Goal: Task Accomplishment & Management: Use online tool/utility

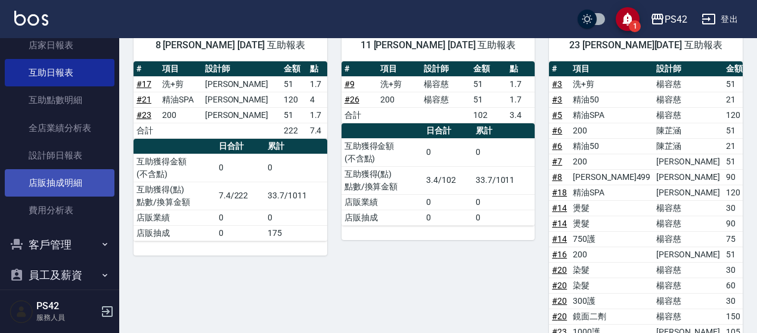
scroll to position [292, 0]
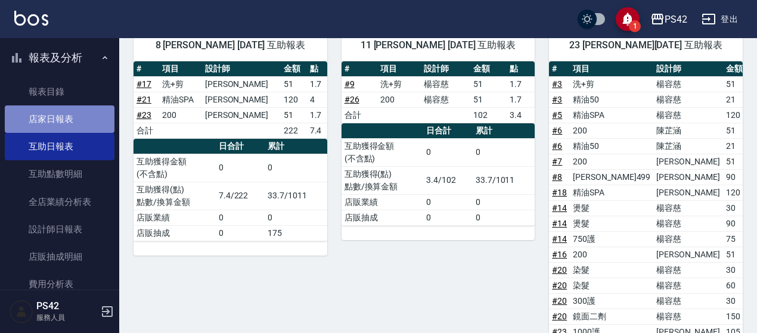
click at [69, 109] on link "店家日報表" at bounding box center [60, 118] width 110 height 27
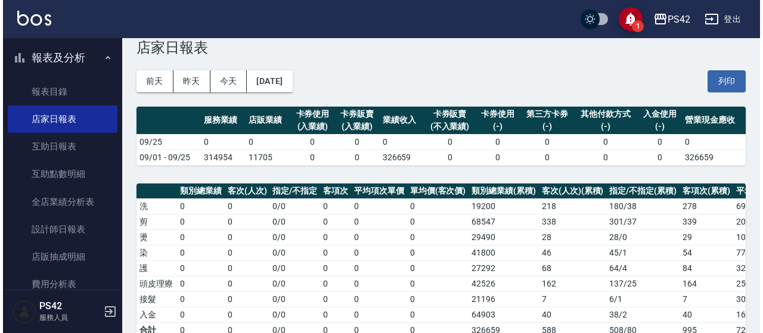
scroll to position [7, 0]
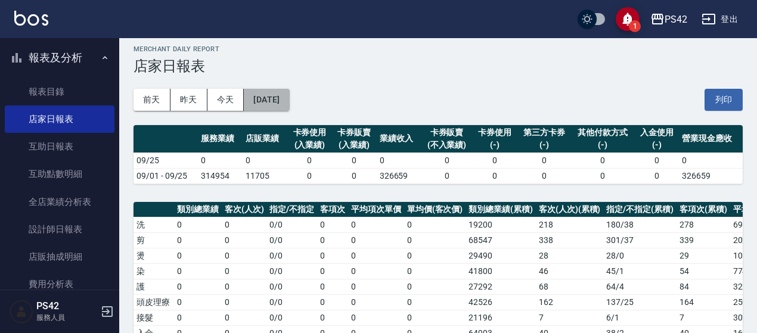
click at [289, 105] on button "[DATE]" at bounding box center [266, 100] width 45 height 22
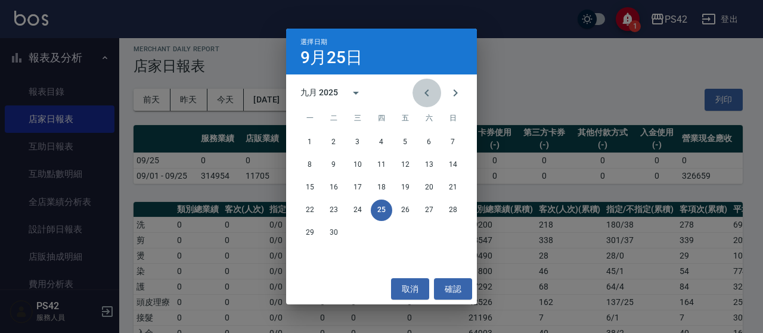
click at [433, 97] on icon "Previous month" at bounding box center [427, 93] width 14 height 14
click at [433, 98] on icon "Previous month" at bounding box center [427, 93] width 14 height 14
click at [418, 227] on div "26 27 28 29 30 31" at bounding box center [381, 232] width 191 height 21
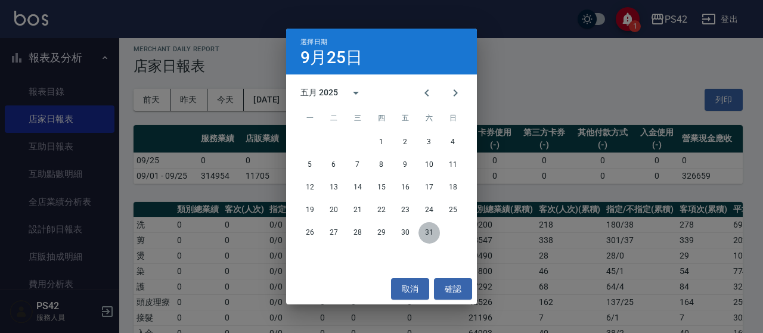
click at [429, 231] on button "31" at bounding box center [428, 232] width 21 height 21
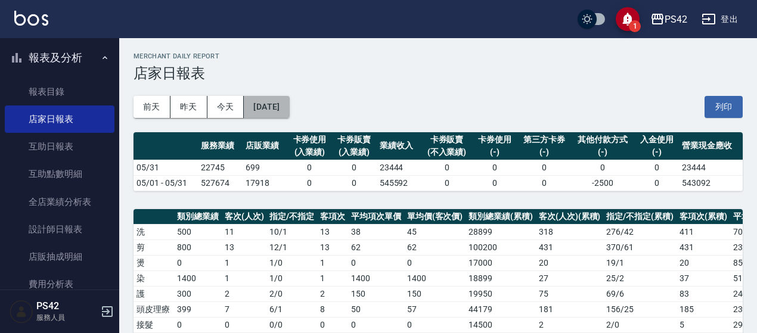
click at [282, 102] on button "2025/05/31" at bounding box center [266, 107] width 45 height 22
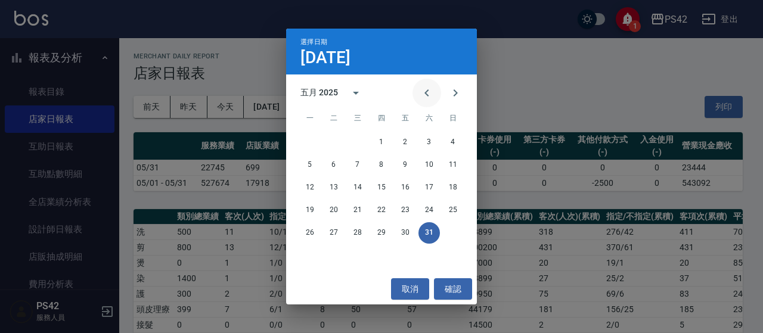
click at [424, 92] on icon "Previous month" at bounding box center [427, 93] width 14 height 14
click at [360, 229] on button "30" at bounding box center [357, 232] width 21 height 21
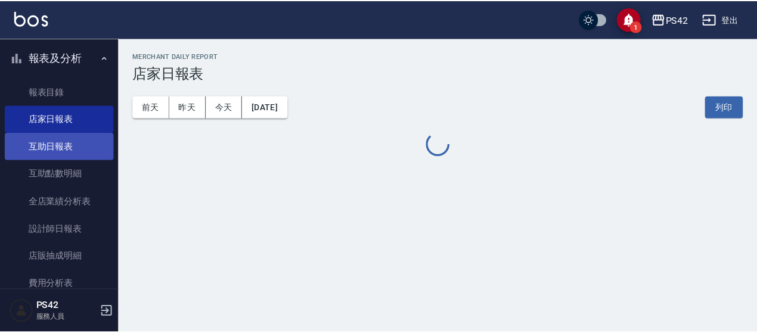
scroll to position [352, 0]
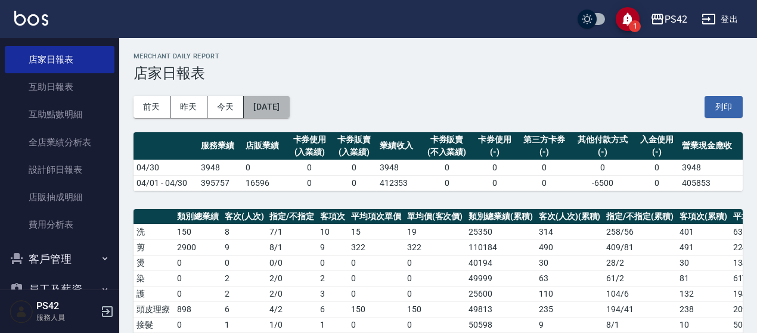
click at [282, 111] on button "2025/04/30" at bounding box center [266, 107] width 45 height 22
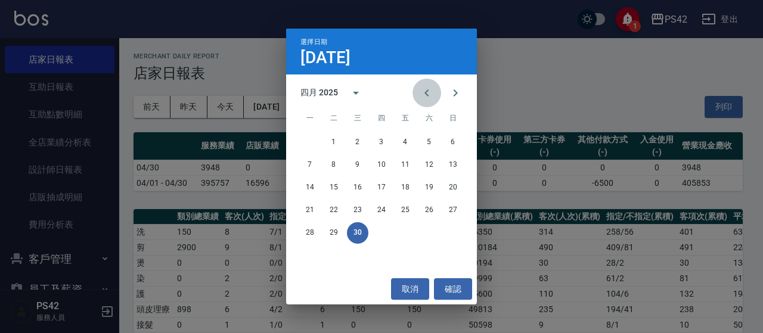
click at [433, 100] on button "Previous month" at bounding box center [426, 93] width 29 height 29
click at [312, 253] on button "31" at bounding box center [309, 255] width 21 height 21
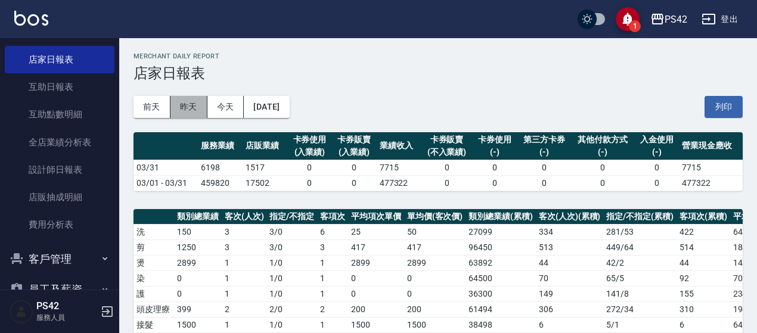
click at [182, 103] on button "昨天" at bounding box center [188, 107] width 37 height 22
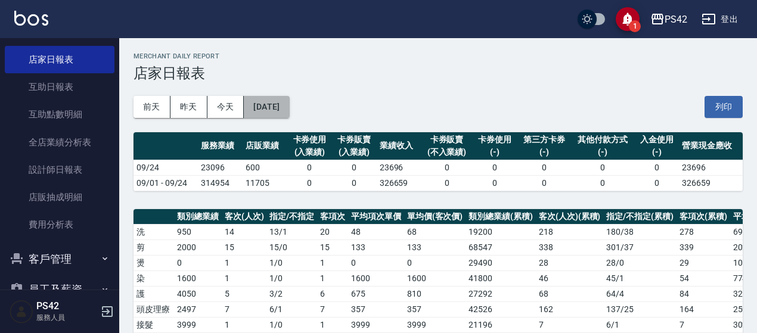
click at [289, 108] on button "[DATE]" at bounding box center [266, 107] width 45 height 22
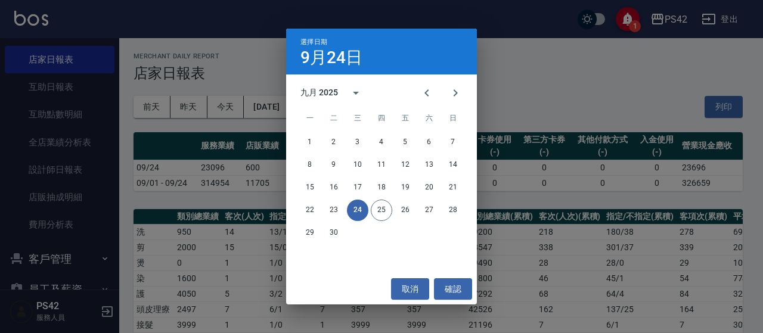
click at [50, 143] on div "選擇日期 9月24日 九月 2025 一 二 三 四 五 六 日 1 2 3 4 5 6 7 8 9 10 11 12 13 14 15 16 17 18 1…" at bounding box center [381, 166] width 763 height 333
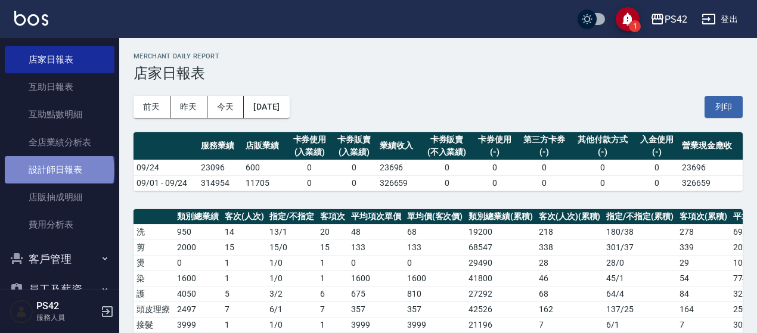
click at [58, 170] on link "設計師日報表" at bounding box center [60, 169] width 110 height 27
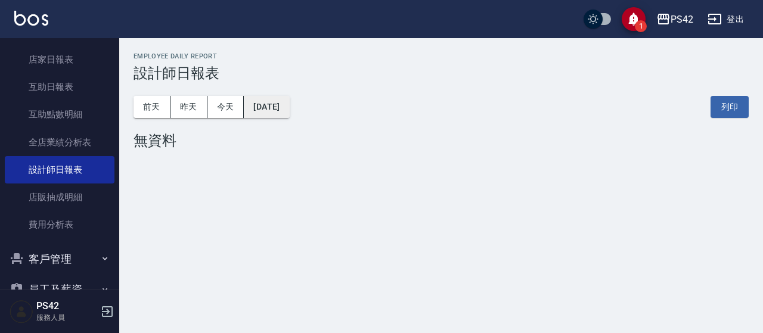
click at [278, 114] on button "[DATE]" at bounding box center [266, 107] width 45 height 22
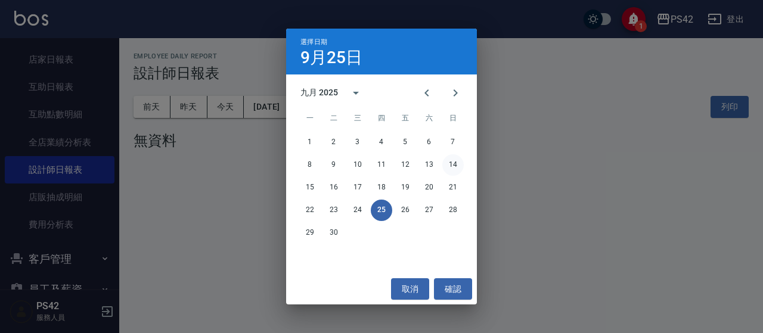
click at [456, 168] on button "14" at bounding box center [452, 164] width 21 height 21
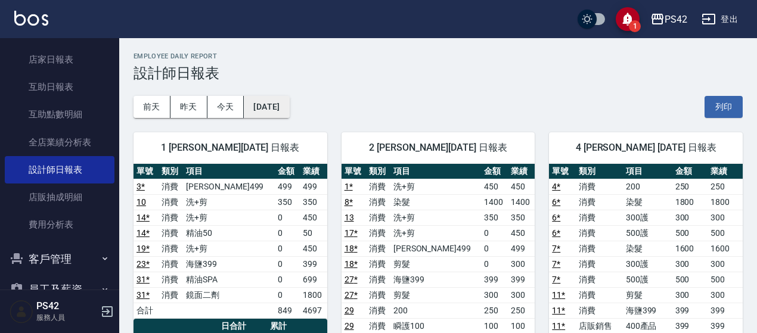
click at [261, 103] on button "2025/09/14" at bounding box center [266, 107] width 45 height 22
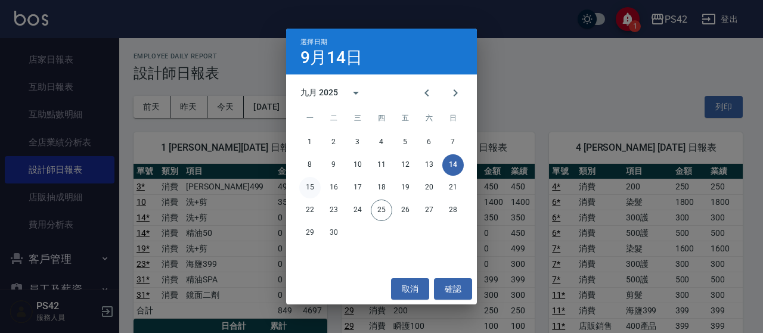
click at [313, 191] on button "15" at bounding box center [309, 187] width 21 height 21
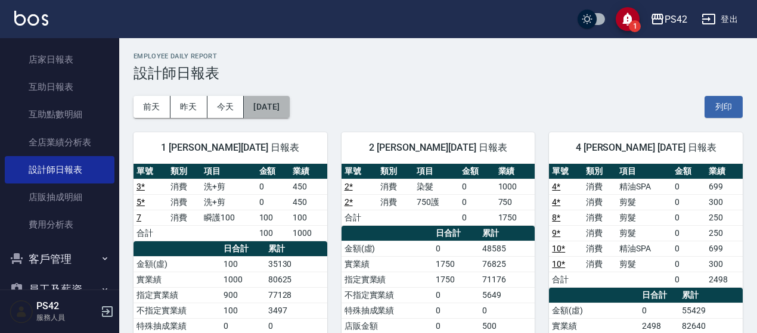
click at [269, 98] on button "2025/09/15" at bounding box center [266, 107] width 45 height 22
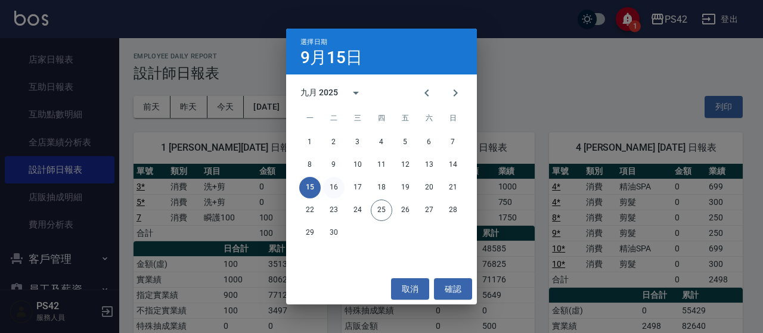
click at [340, 181] on button "16" at bounding box center [333, 187] width 21 height 21
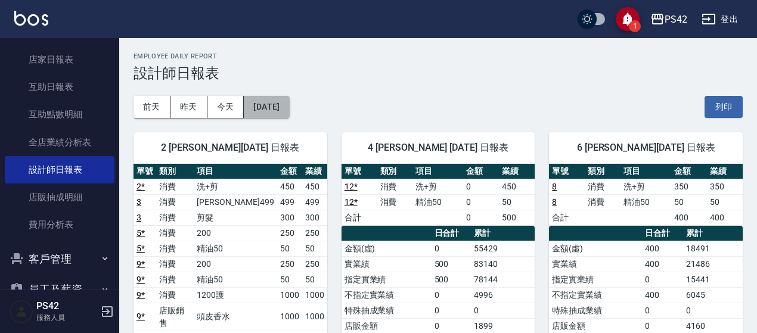
click at [249, 100] on button "2025/09/16" at bounding box center [266, 107] width 45 height 22
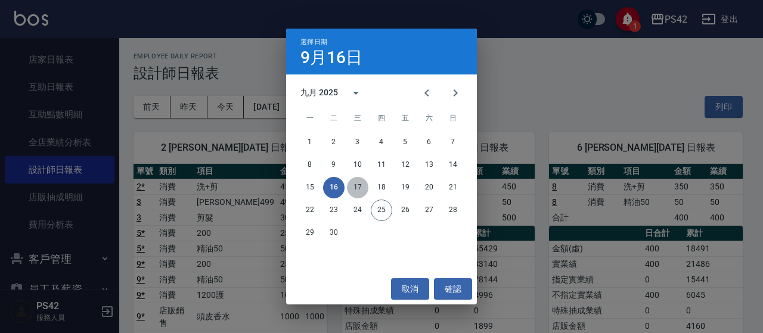
click at [362, 189] on button "17" at bounding box center [357, 187] width 21 height 21
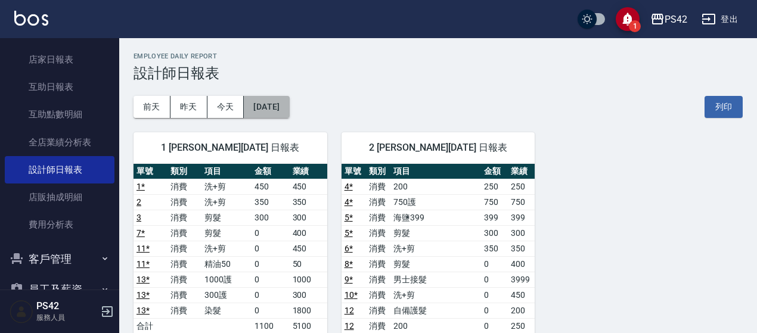
click at [287, 106] on button "2025/09/17" at bounding box center [266, 107] width 45 height 22
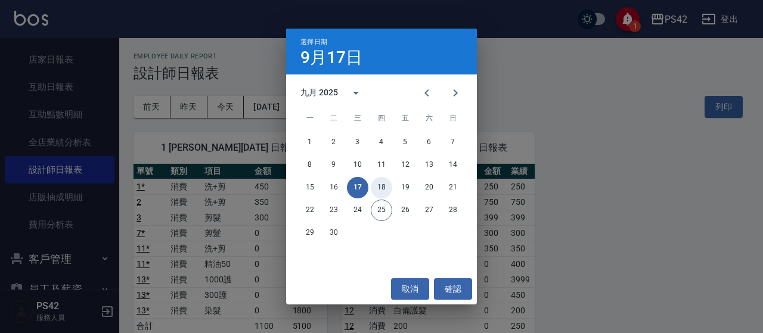
drag, startPoint x: 384, startPoint y: 188, endPoint x: 371, endPoint y: 176, distance: 18.2
click at [384, 185] on button "18" at bounding box center [381, 187] width 21 height 21
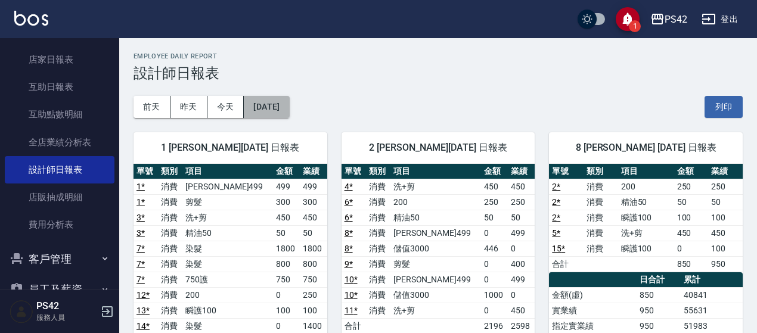
click at [289, 109] on button "2025/09/18" at bounding box center [266, 107] width 45 height 22
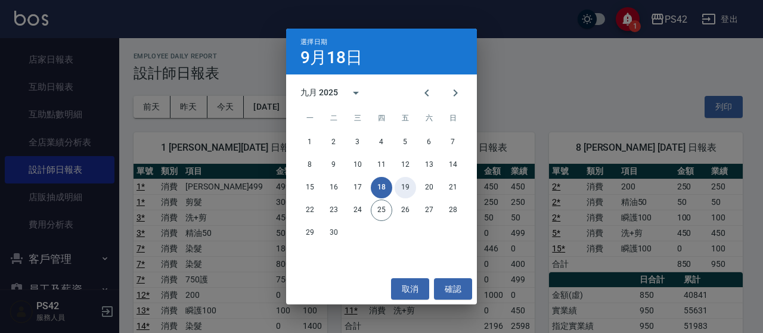
click at [404, 185] on button "19" at bounding box center [405, 187] width 21 height 21
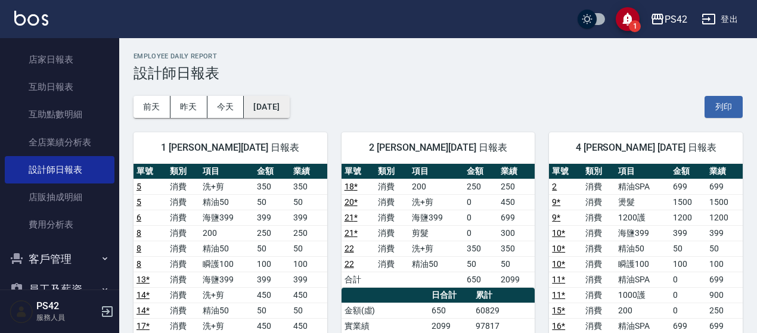
click at [289, 108] on button "2025/09/19" at bounding box center [266, 107] width 45 height 22
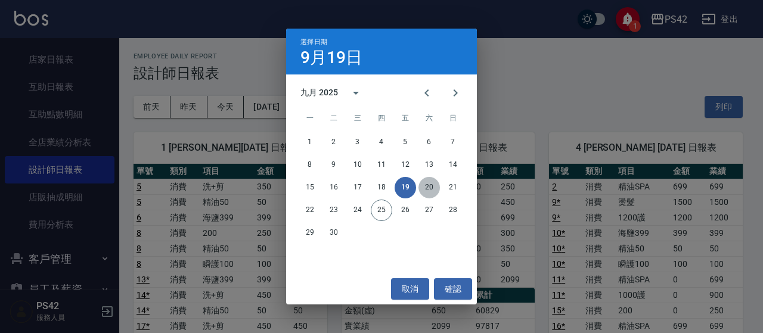
click at [433, 189] on button "20" at bounding box center [428, 187] width 21 height 21
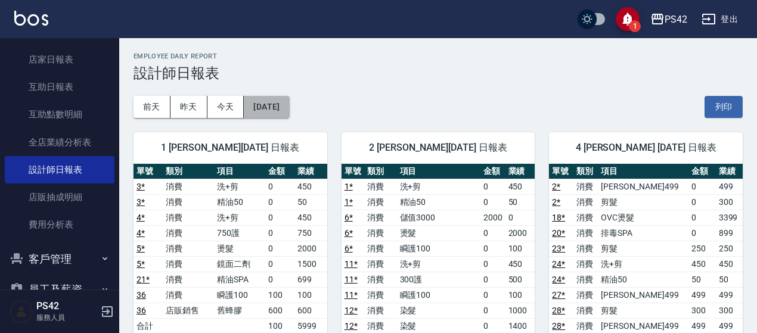
click at [278, 105] on button "2025/09/20" at bounding box center [266, 107] width 45 height 22
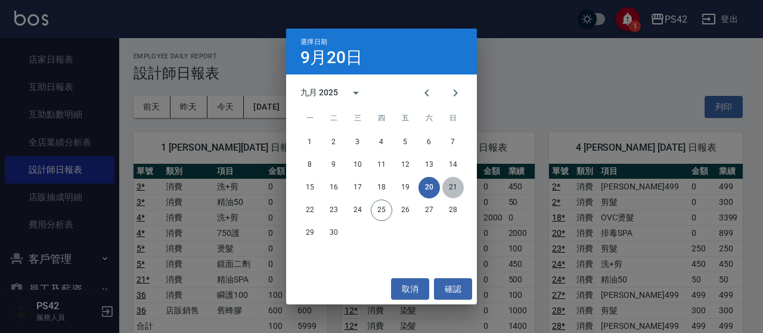
click at [461, 185] on button "21" at bounding box center [452, 187] width 21 height 21
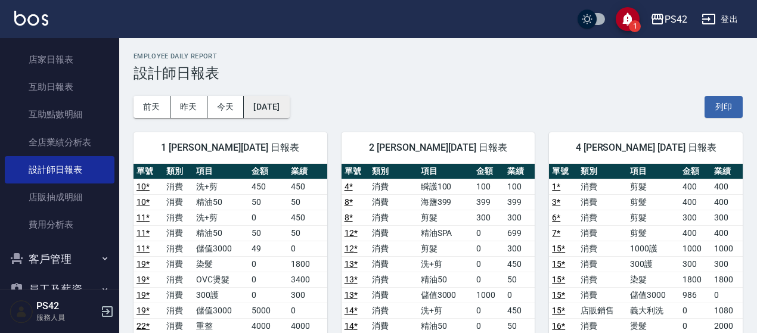
click at [289, 107] on button "[DATE]" at bounding box center [266, 107] width 45 height 22
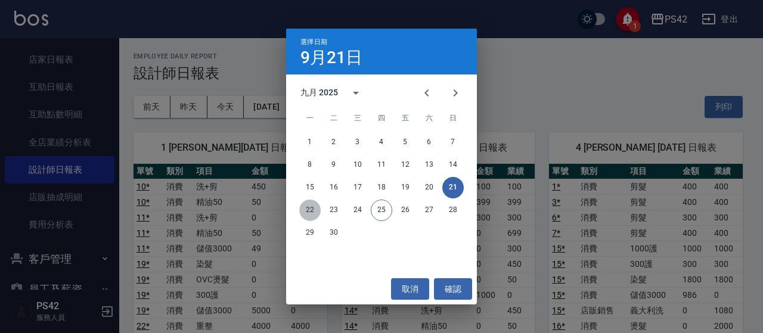
click at [312, 212] on button "22" at bounding box center [309, 210] width 21 height 21
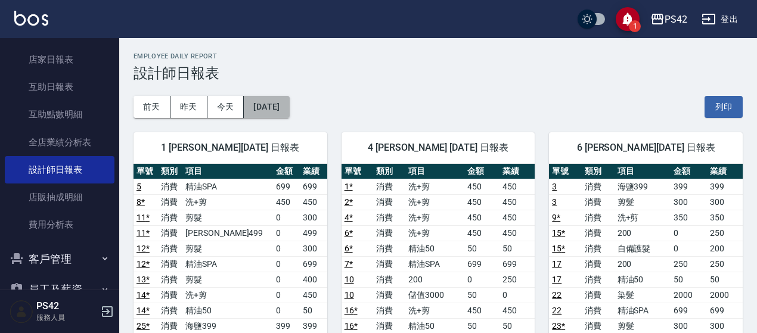
click at [284, 96] on button "2025/09/22" at bounding box center [266, 107] width 45 height 22
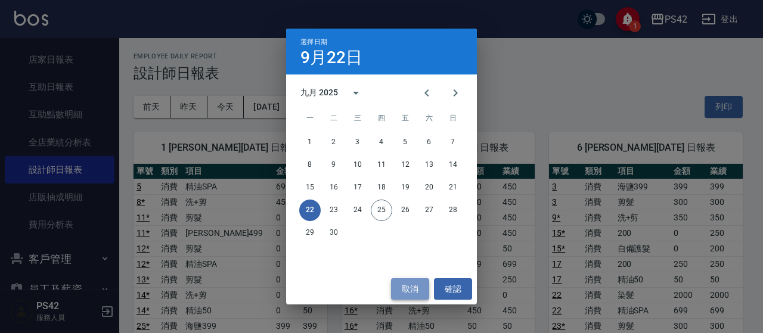
click at [421, 290] on button "取消" at bounding box center [410, 289] width 38 height 22
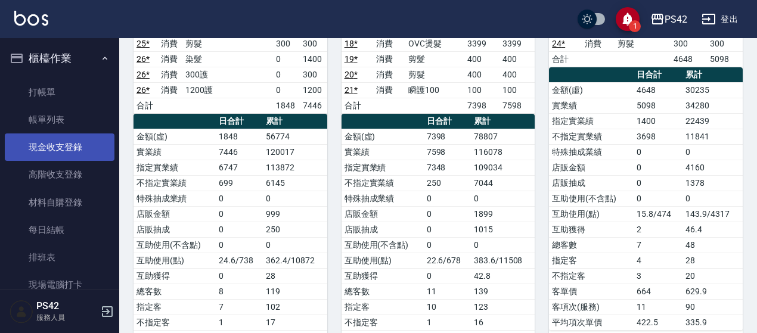
click at [70, 147] on link "現金收支登錄" at bounding box center [60, 146] width 110 height 27
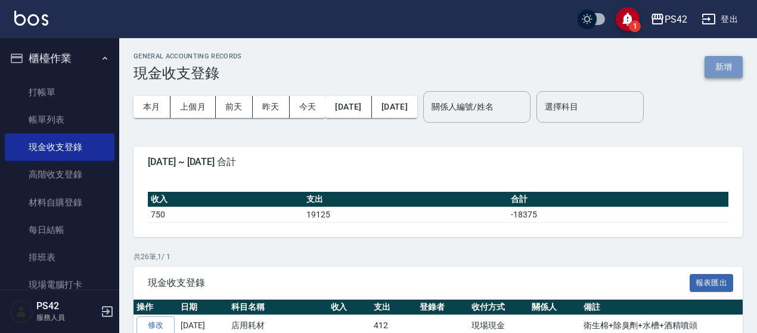
click at [722, 66] on button "新增" at bounding box center [723, 67] width 38 height 22
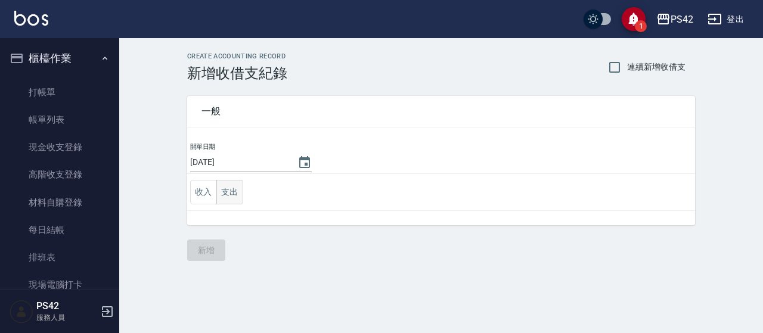
click at [225, 195] on button "支出" at bounding box center [229, 192] width 27 height 24
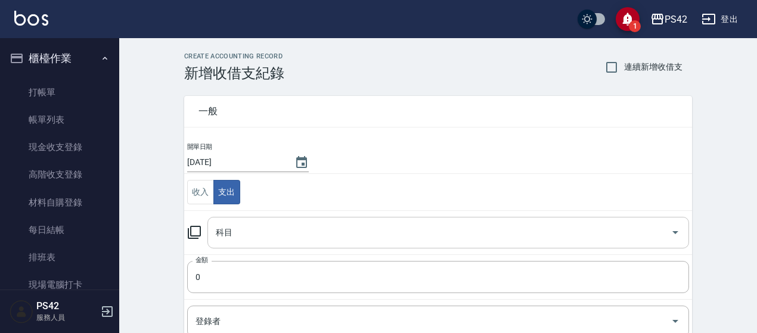
drag, startPoint x: 247, startPoint y: 232, endPoint x: 254, endPoint y: 216, distance: 17.9
click at [249, 231] on input "科目" at bounding box center [439, 232] width 453 height 21
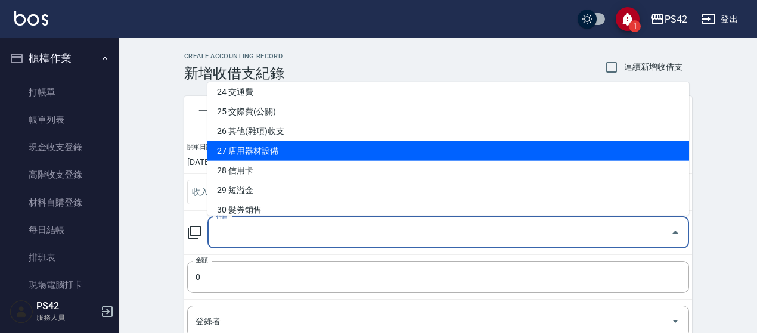
scroll to position [358, 0]
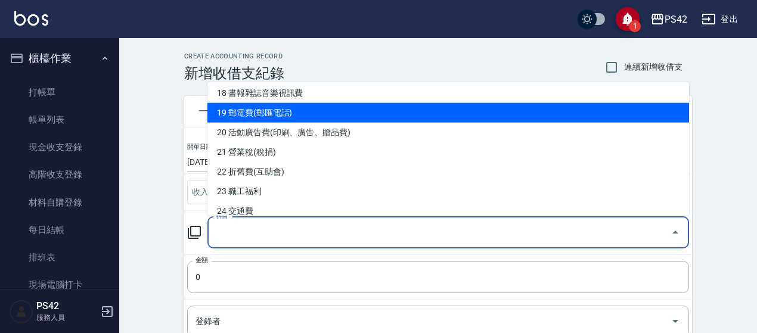
click at [290, 119] on li "19 郵電費(郵匯電話)" at bounding box center [448, 113] width 482 height 20
type input "19 郵電費(郵匯電話)"
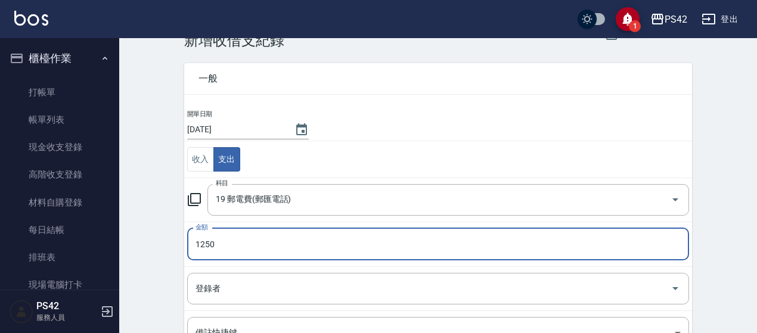
type input "1250"
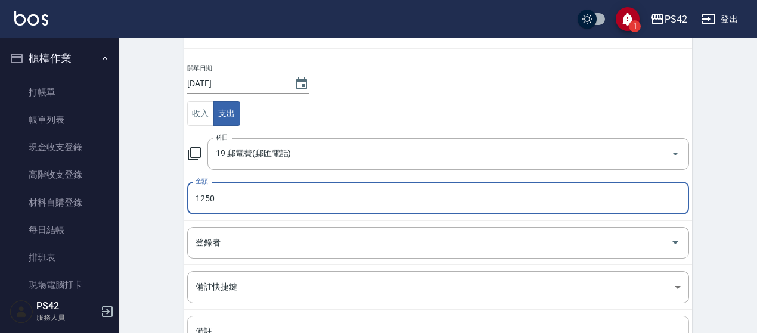
scroll to position [191, 0]
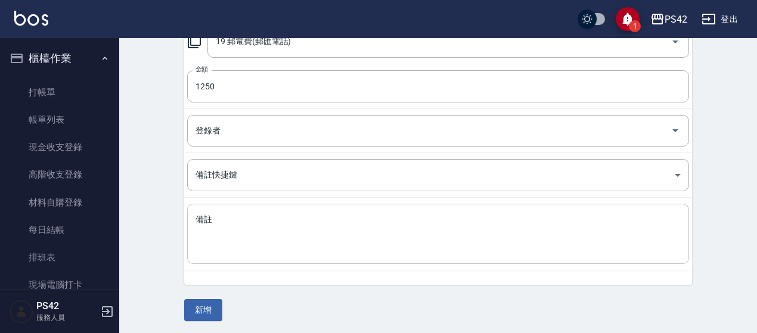
click at [293, 255] on div "x 備註" at bounding box center [438, 234] width 502 height 60
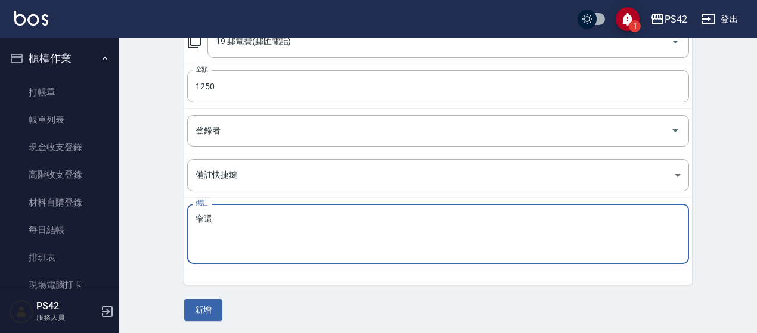
type textarea "窄"
type textarea "展華"
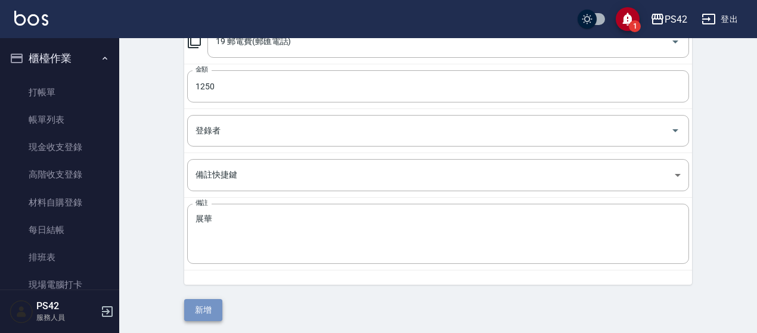
click at [204, 309] on button "新增" at bounding box center [203, 310] width 38 height 22
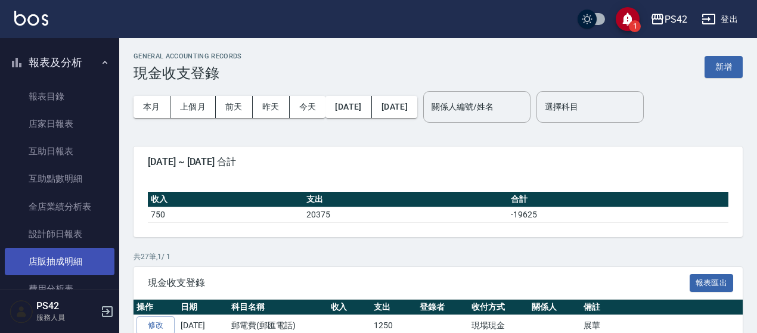
scroll to position [358, 0]
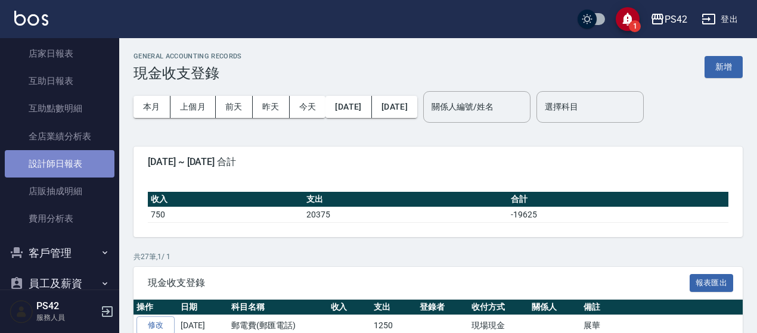
click at [78, 154] on link "設計師日報表" at bounding box center [60, 163] width 110 height 27
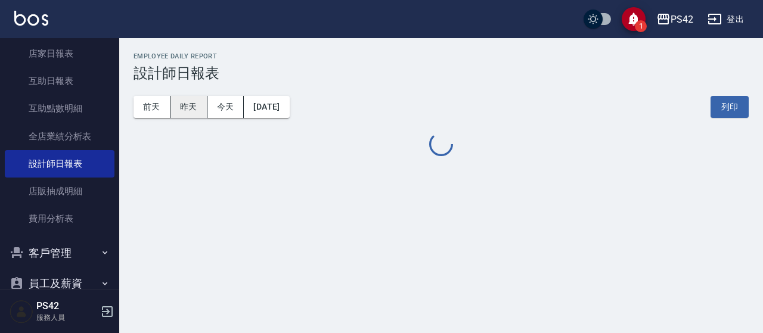
click at [198, 106] on button "昨天" at bounding box center [188, 107] width 37 height 22
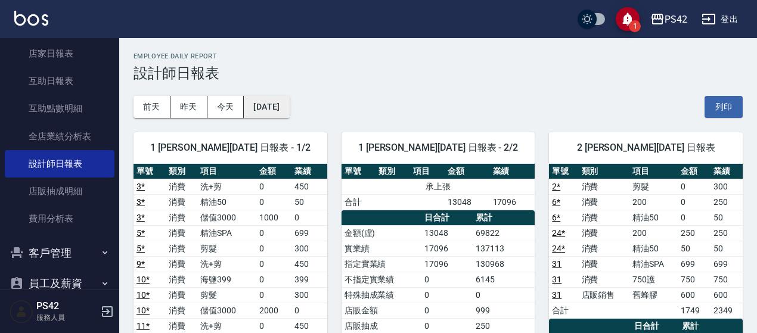
click at [282, 114] on button "[DATE]" at bounding box center [266, 107] width 45 height 22
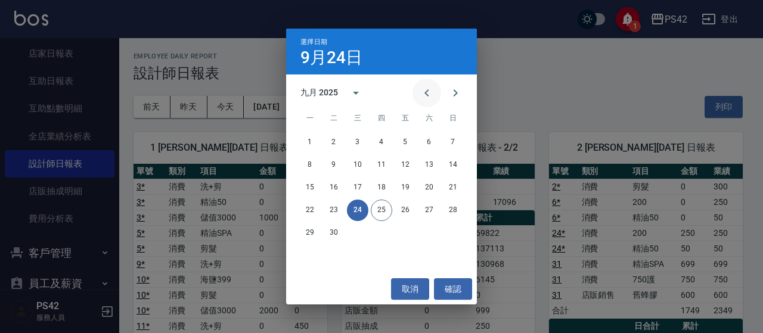
click at [430, 97] on icon "Previous month" at bounding box center [427, 93] width 14 height 14
click at [465, 232] on div "25 26 27 28 29 30 31" at bounding box center [381, 232] width 191 height 21
click at [454, 233] on button "31" at bounding box center [452, 232] width 21 height 21
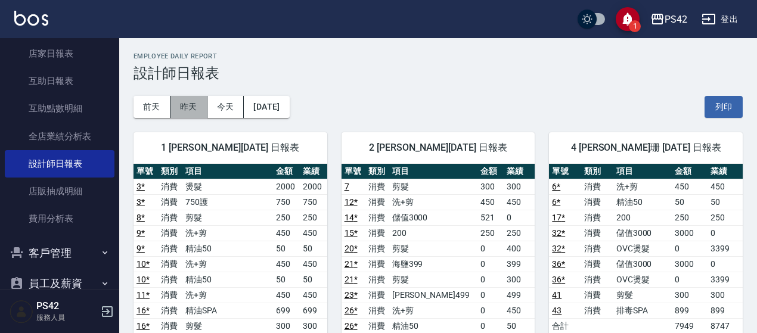
click at [202, 106] on button "昨天" at bounding box center [188, 107] width 37 height 22
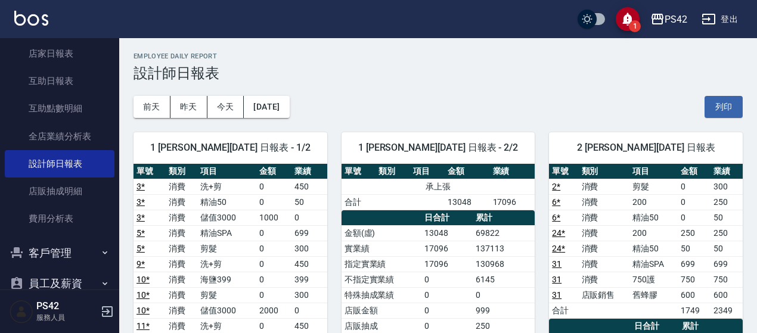
click at [702, 23] on icon "button" at bounding box center [708, 19] width 13 height 11
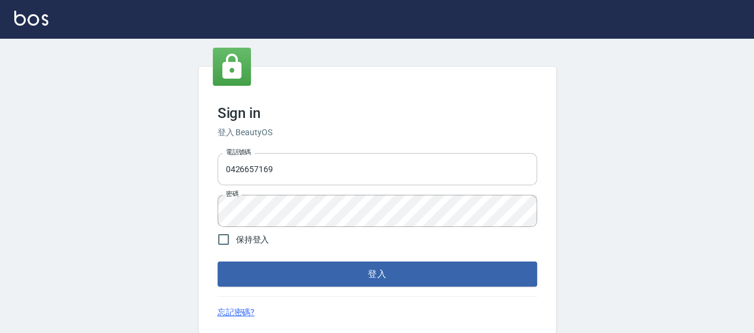
click at [352, 172] on input "0426657169" at bounding box center [377, 169] width 319 height 32
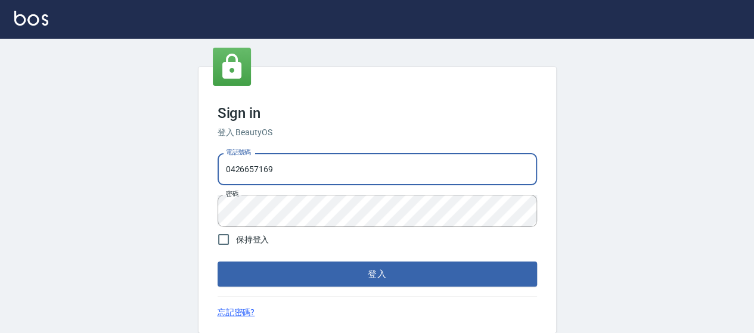
type input "0426657991"
click at [436, 265] on button "登入" at bounding box center [377, 274] width 319 height 25
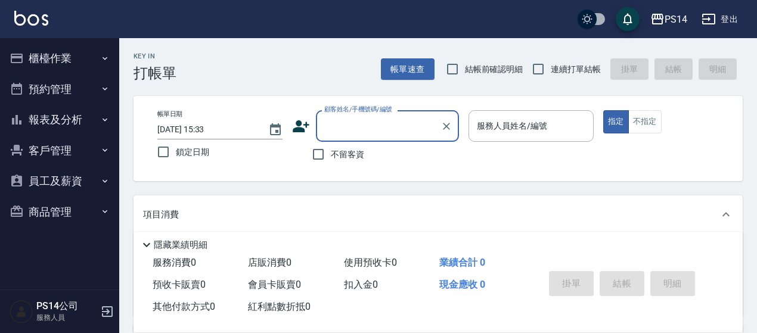
click at [69, 125] on button "報表及分析" at bounding box center [60, 119] width 110 height 31
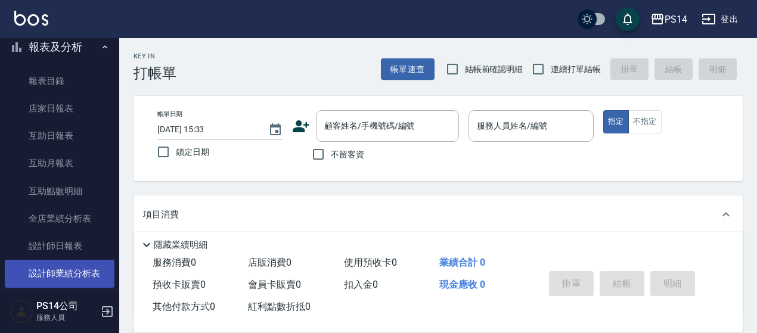
scroll to position [179, 0]
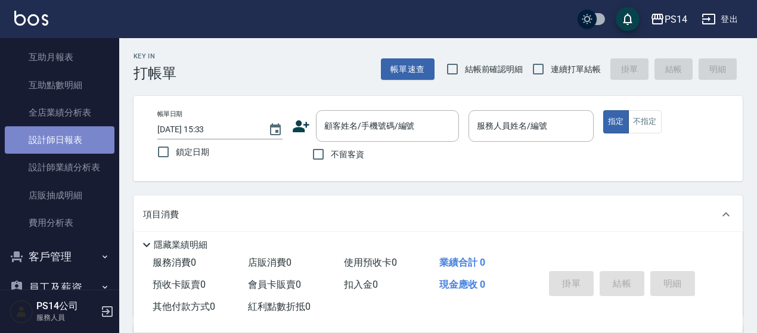
click at [85, 151] on link "設計師日報表" at bounding box center [60, 139] width 110 height 27
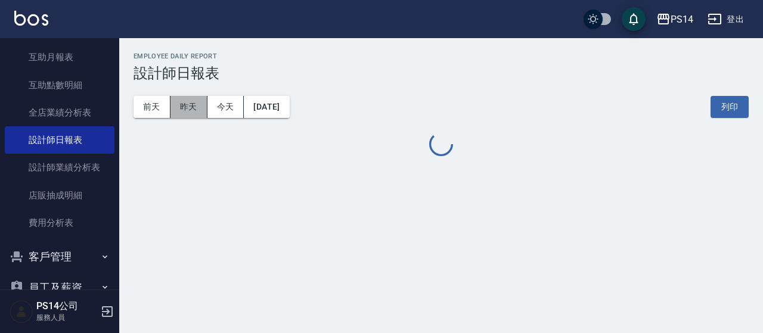
click at [188, 113] on button "昨天" at bounding box center [188, 107] width 37 height 22
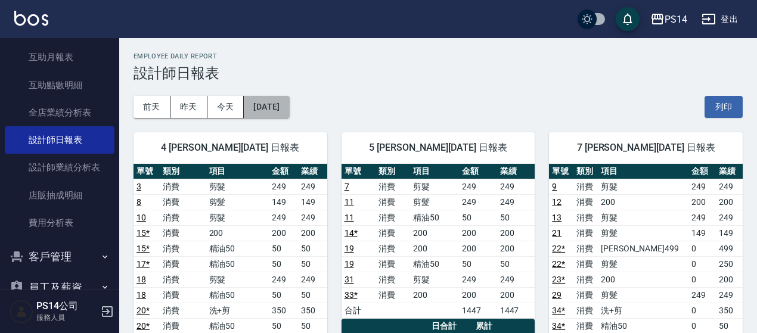
click at [287, 104] on button "[DATE]" at bounding box center [266, 107] width 45 height 22
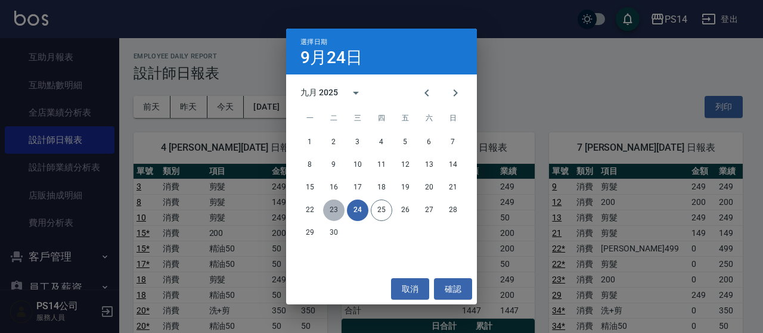
click at [333, 208] on button "23" at bounding box center [333, 210] width 21 height 21
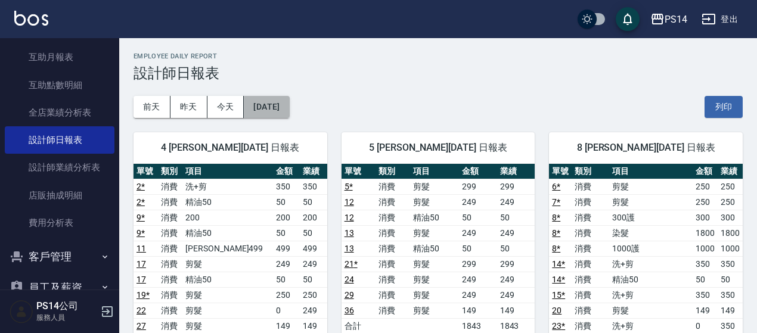
click at [289, 116] on button "[DATE]" at bounding box center [266, 107] width 45 height 22
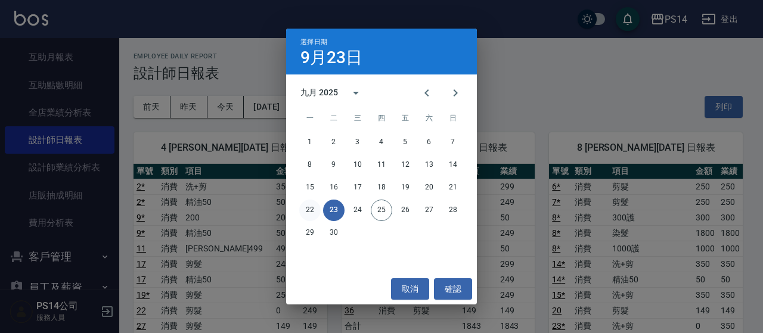
click at [310, 213] on button "22" at bounding box center [309, 210] width 21 height 21
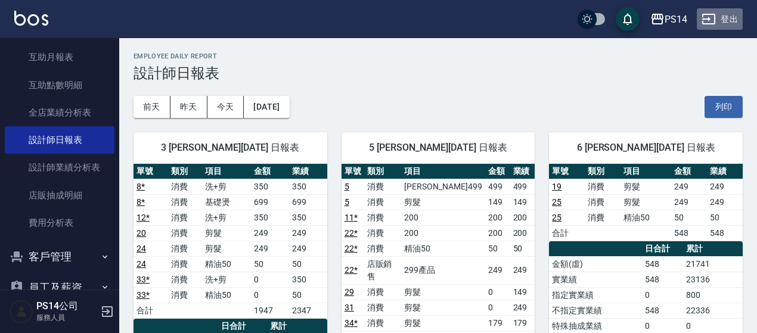
click at [722, 22] on button "登出" at bounding box center [720, 19] width 46 height 22
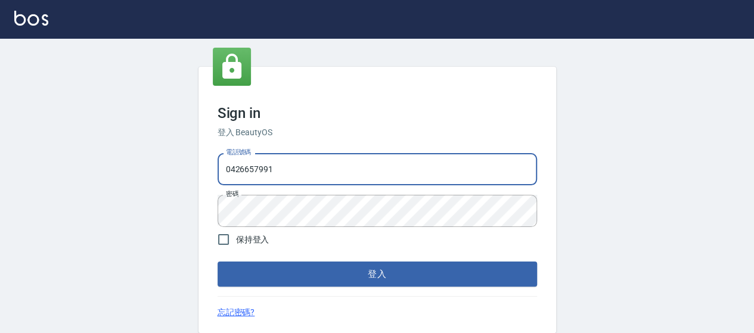
click at [389, 177] on input "0426657991" at bounding box center [377, 169] width 319 height 32
type input "0426653545"
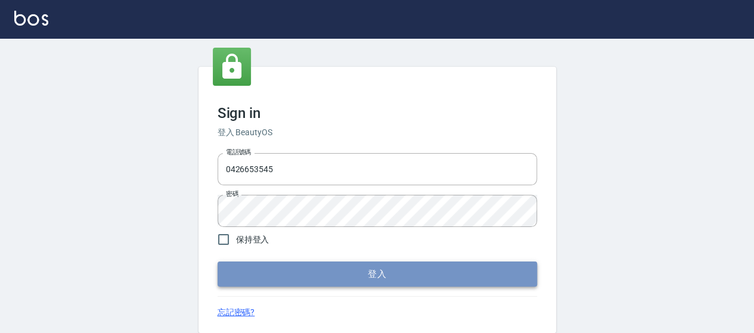
click at [430, 275] on button "登入" at bounding box center [377, 274] width 319 height 25
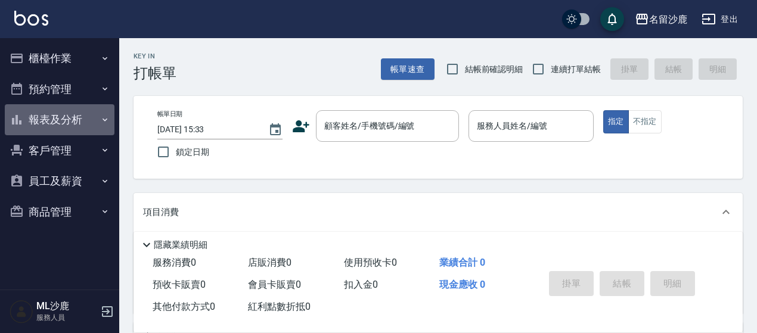
click at [76, 126] on button "報表及分析" at bounding box center [60, 119] width 110 height 31
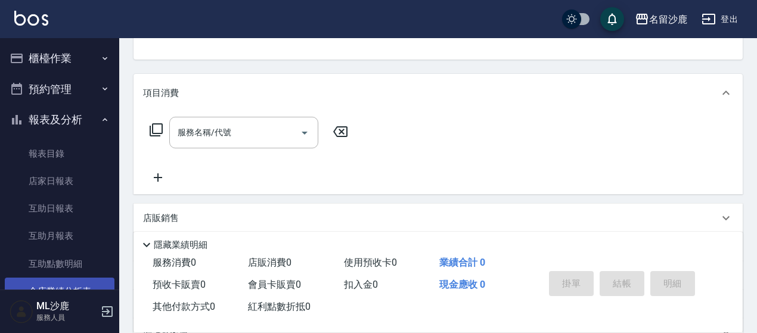
scroll to position [60, 0]
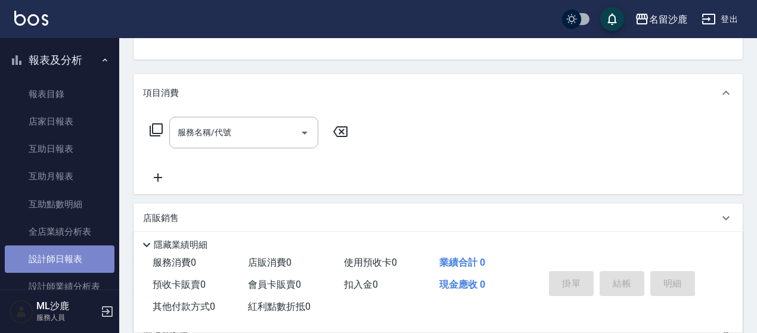
click at [72, 256] on link "設計師日報表" at bounding box center [60, 259] width 110 height 27
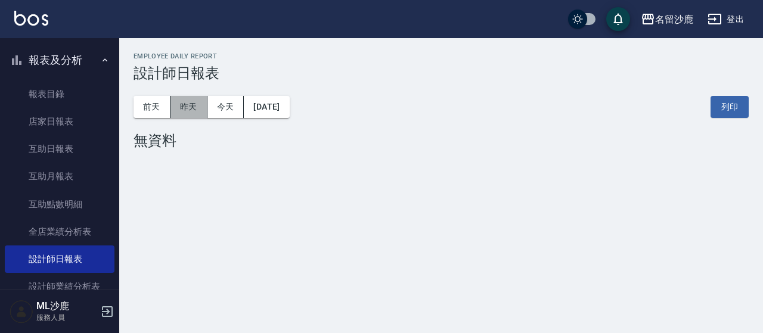
click at [203, 107] on button "昨天" at bounding box center [188, 107] width 37 height 22
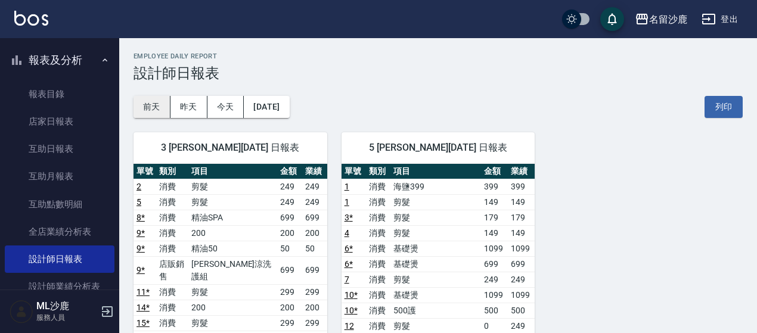
click at [144, 100] on button "前天" at bounding box center [151, 107] width 37 height 22
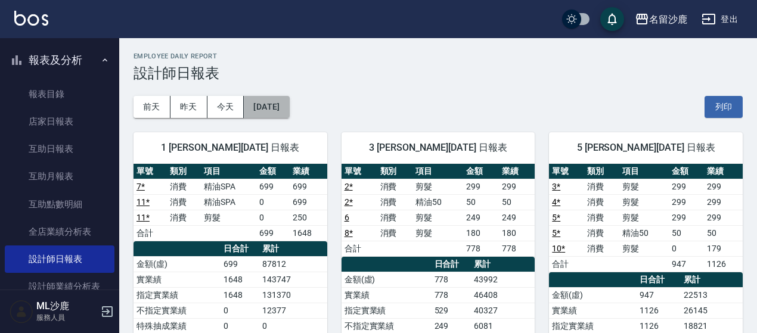
click at [285, 109] on button "[DATE]" at bounding box center [266, 107] width 45 height 22
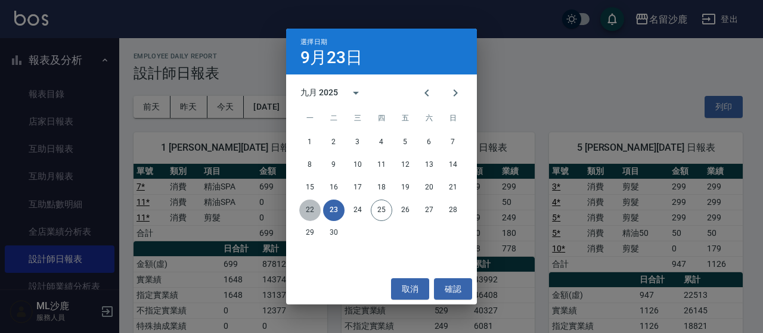
click at [311, 212] on button "22" at bounding box center [309, 210] width 21 height 21
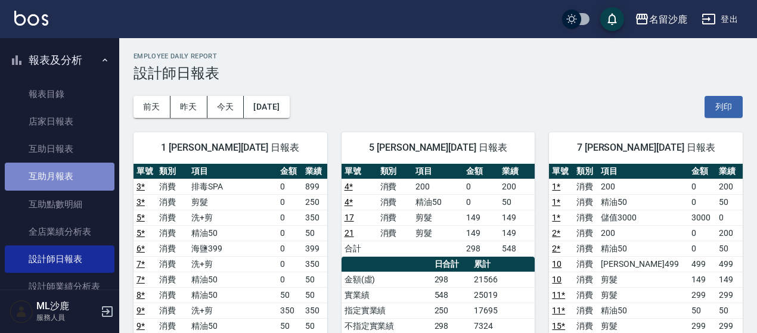
click at [79, 172] on link "互助月報表" at bounding box center [60, 176] width 110 height 27
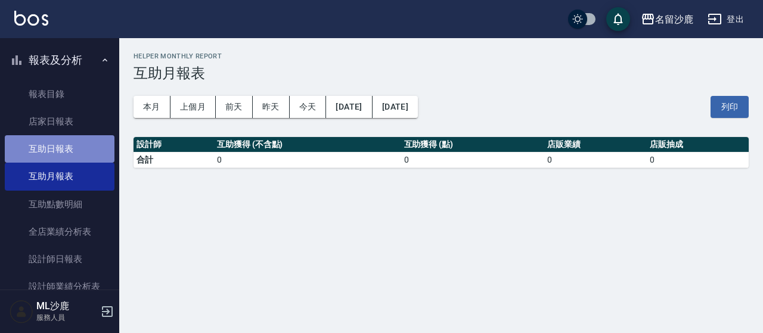
click at [88, 141] on link "互助日報表" at bounding box center [60, 148] width 110 height 27
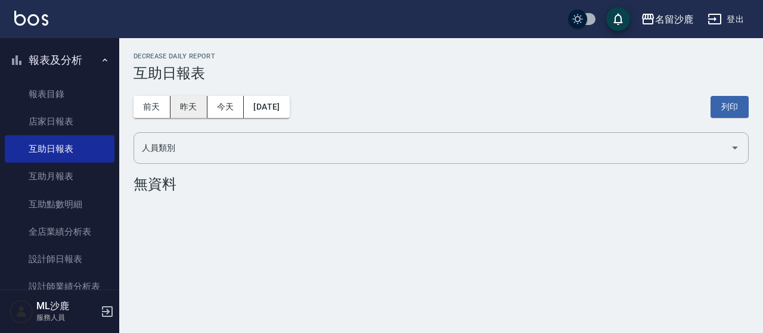
click at [187, 109] on button "昨天" at bounding box center [188, 107] width 37 height 22
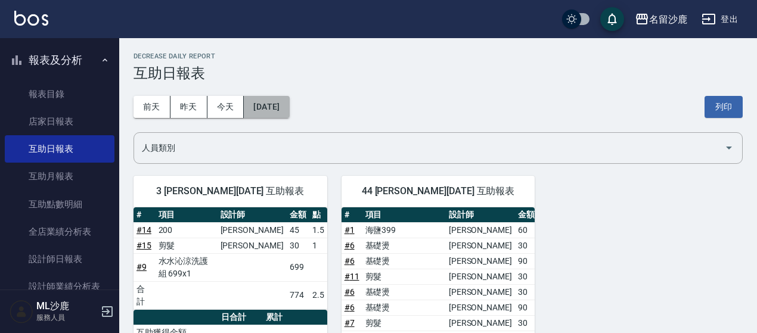
click at [289, 111] on button "[DATE]" at bounding box center [266, 107] width 45 height 22
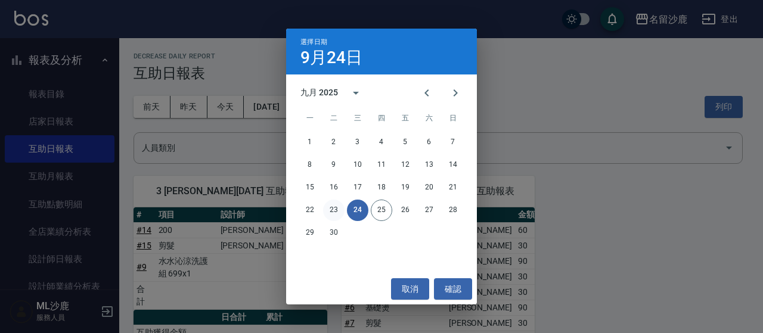
click at [327, 213] on button "23" at bounding box center [333, 210] width 21 height 21
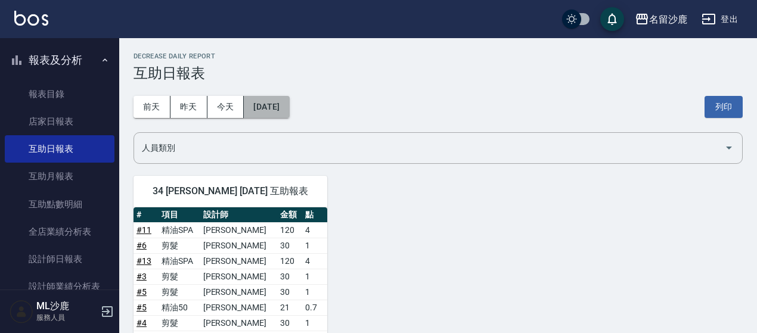
click at [289, 114] on button "[DATE]" at bounding box center [266, 107] width 45 height 22
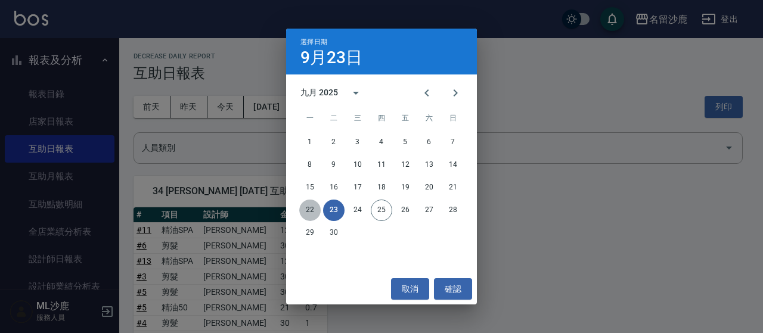
click at [313, 210] on button "22" at bounding box center [309, 210] width 21 height 21
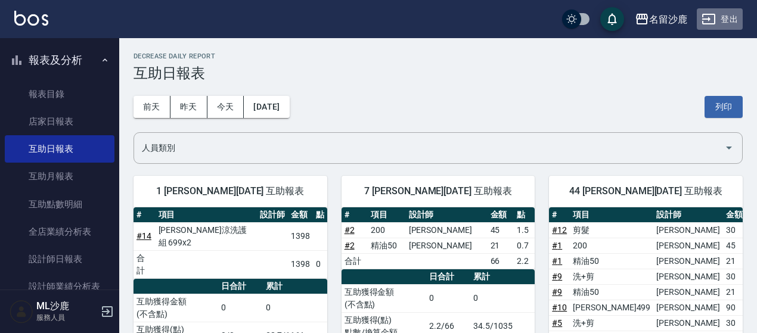
click at [720, 19] on button "登出" at bounding box center [720, 19] width 46 height 22
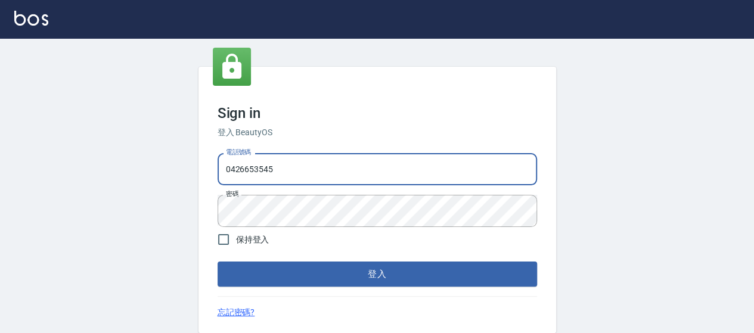
click at [316, 166] on input "0426653545" at bounding box center [377, 169] width 319 height 32
type input "0426657169"
click at [427, 276] on button "登入" at bounding box center [377, 274] width 319 height 25
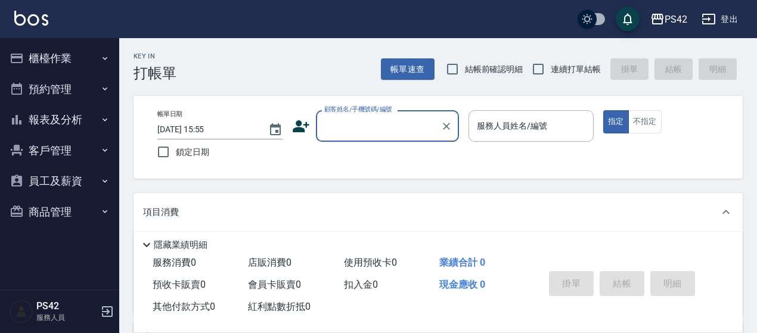
click at [89, 116] on button "報表及分析" at bounding box center [60, 119] width 110 height 31
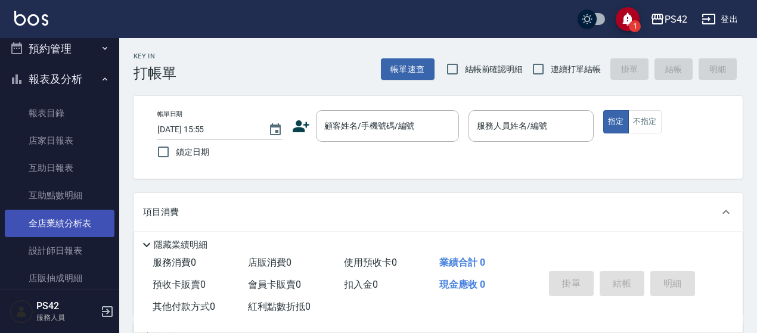
scroll to position [60, 0]
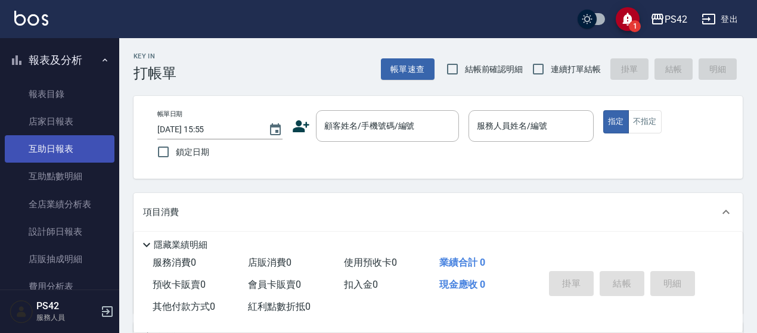
click at [80, 147] on link "互助日報表" at bounding box center [60, 148] width 110 height 27
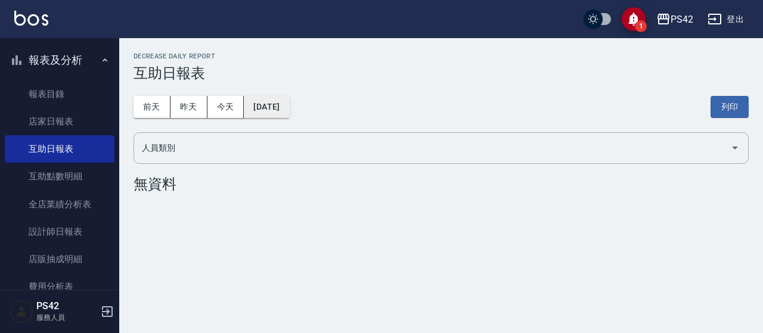
click at [289, 107] on button "[DATE]" at bounding box center [266, 107] width 45 height 22
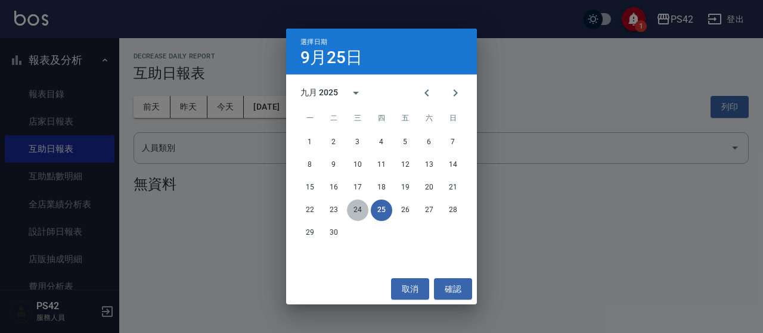
click at [363, 212] on button "24" at bounding box center [357, 210] width 21 height 21
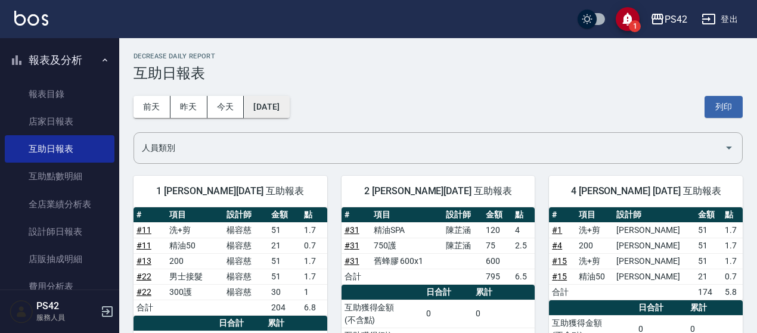
click at [289, 105] on button "[DATE]" at bounding box center [266, 107] width 45 height 22
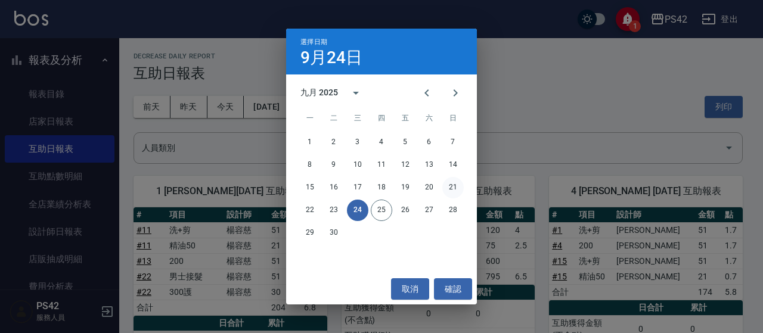
click at [451, 189] on button "21" at bounding box center [452, 187] width 21 height 21
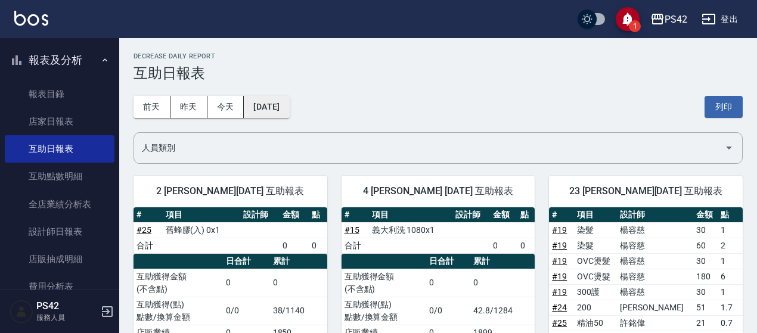
click at [289, 112] on button "[DATE]" at bounding box center [266, 107] width 45 height 22
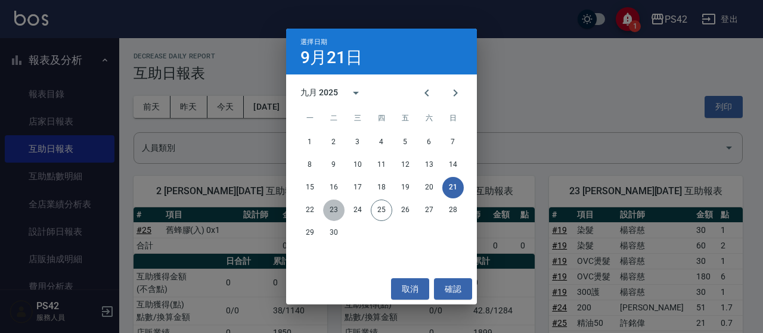
click at [340, 216] on button "23" at bounding box center [333, 210] width 21 height 21
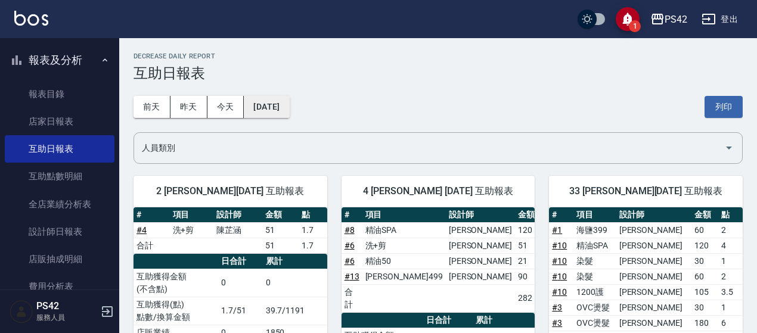
click at [287, 101] on button "[DATE]" at bounding box center [266, 107] width 45 height 22
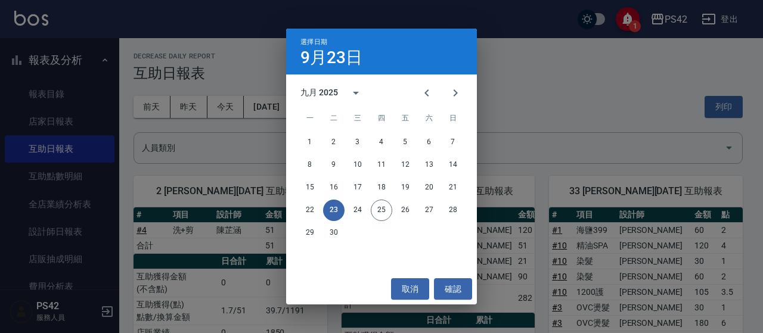
click at [357, 279] on div "取消 確認" at bounding box center [381, 290] width 191 height 32
click at [404, 284] on button "取消" at bounding box center [410, 289] width 38 height 22
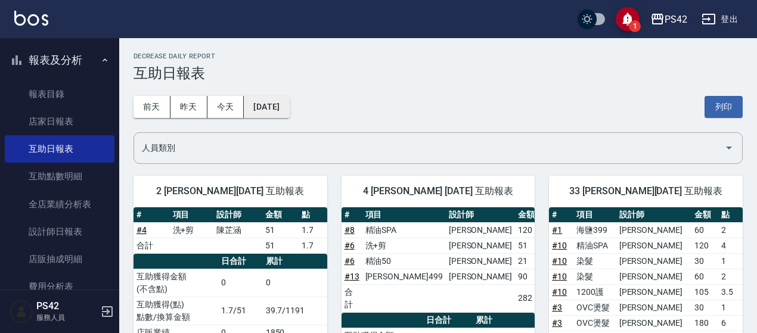
click at [289, 108] on button "[DATE]" at bounding box center [266, 107] width 45 height 22
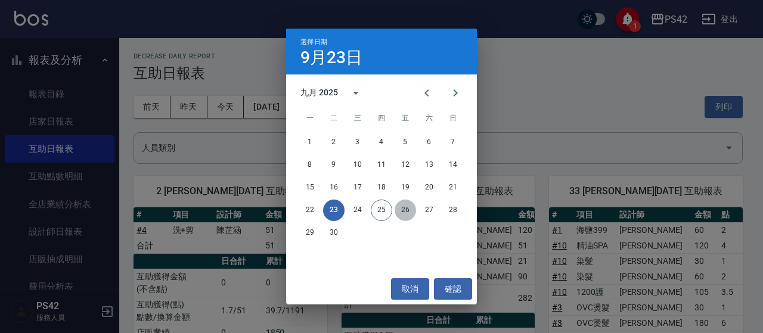
click at [411, 215] on button "26" at bounding box center [405, 210] width 21 height 21
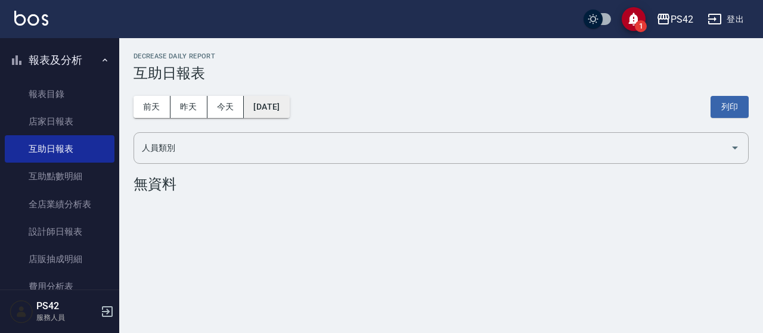
drag, startPoint x: 258, startPoint y: 92, endPoint x: 276, endPoint y: 105, distance: 22.2
click at [260, 95] on div "[DATE] [DATE] [DATE] [DATE] 列印" at bounding box center [440, 107] width 615 height 51
click at [278, 107] on button "[DATE]" at bounding box center [266, 107] width 45 height 22
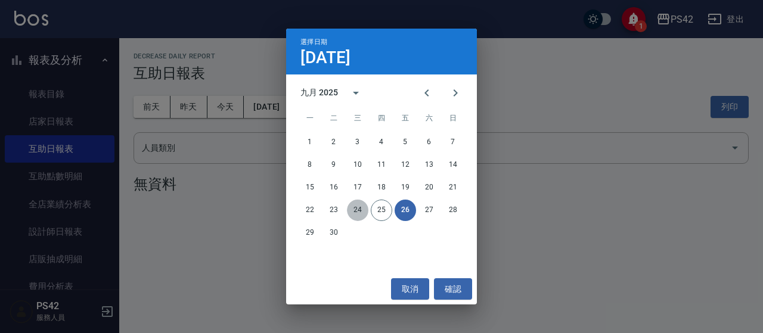
click at [355, 209] on button "24" at bounding box center [357, 210] width 21 height 21
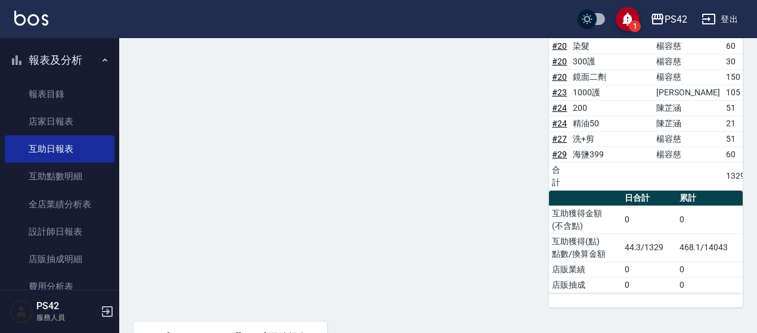
scroll to position [715, 0]
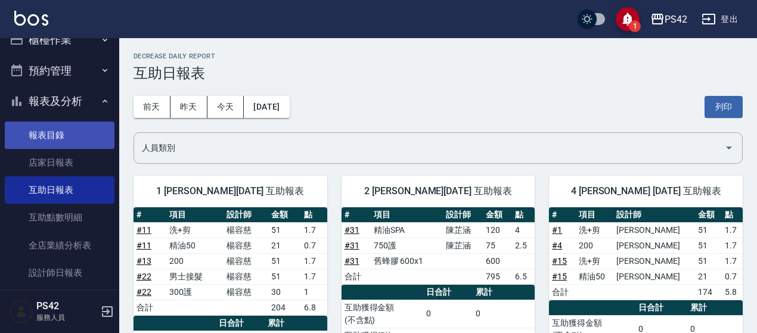
scroll to position [0, 0]
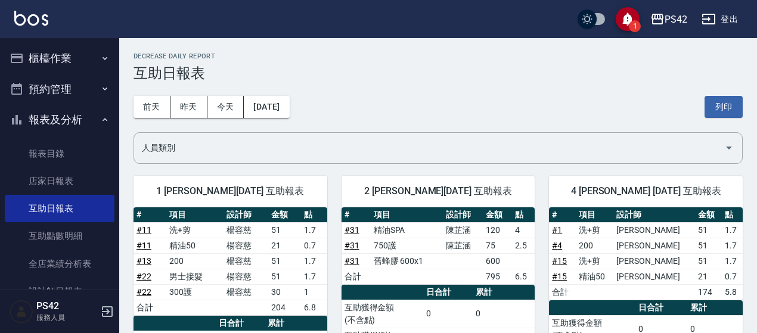
click at [75, 62] on button "櫃檯作業" at bounding box center [60, 58] width 110 height 31
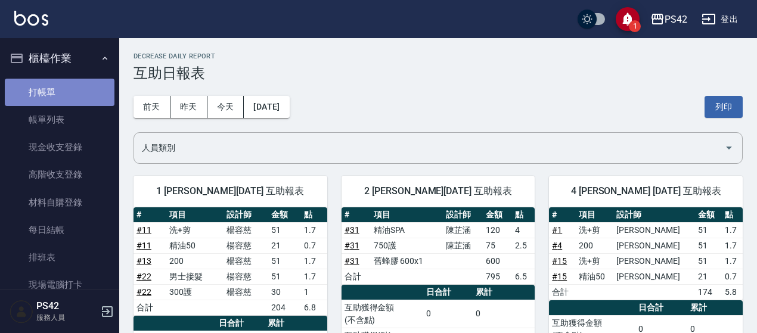
click at [82, 90] on link "打帳單" at bounding box center [60, 92] width 110 height 27
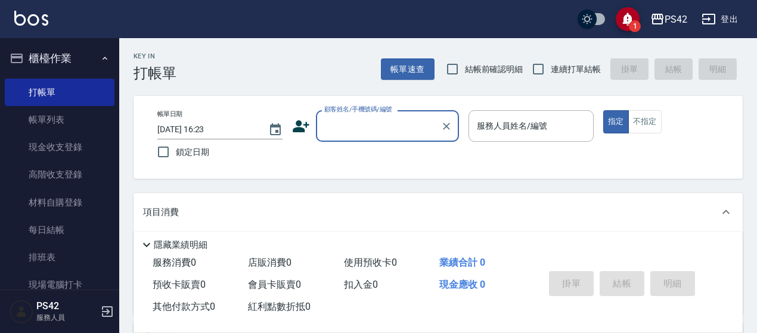
click at [572, 67] on span "連續打單結帳" at bounding box center [576, 69] width 50 height 13
click at [551, 67] on input "連續打單結帳" at bounding box center [538, 69] width 25 height 25
checkbox input "true"
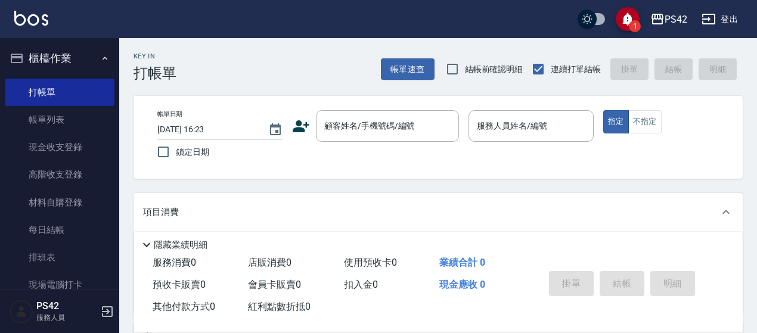
click at [439, 167] on div "帳單日期 [DATE] 16:23 鎖定日期 顧客姓名/手機號碼/編號 顧客姓名/手機號碼/編號 服務人員姓名/編號 服務人員姓名/編號 指定 不指定" at bounding box center [437, 137] width 609 height 83
click at [423, 194] on div "項目消費" at bounding box center [437, 212] width 609 height 38
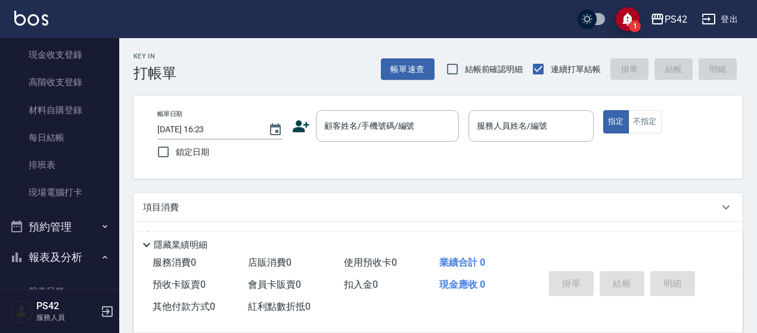
scroll to position [238, 0]
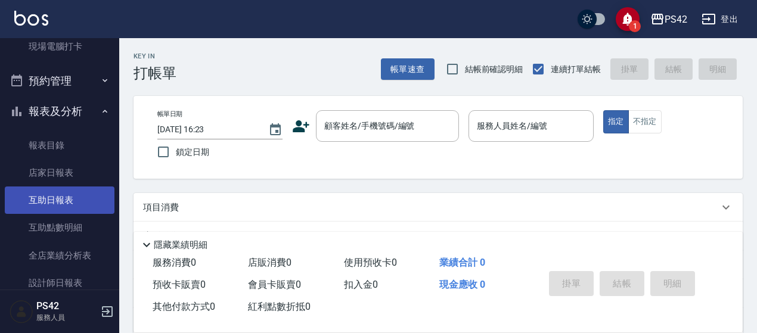
click at [56, 201] on link "互助日報表" at bounding box center [60, 200] width 110 height 27
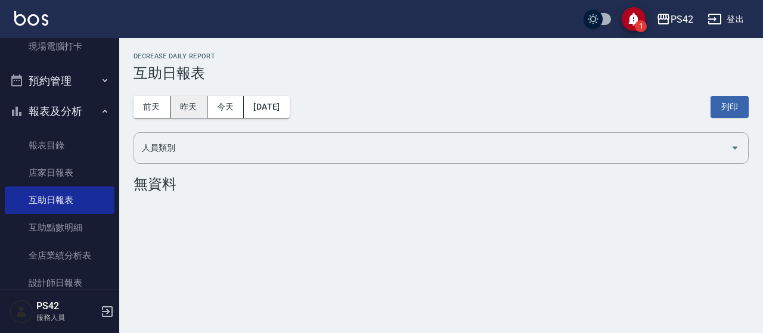
click at [202, 103] on button "昨天" at bounding box center [188, 107] width 37 height 22
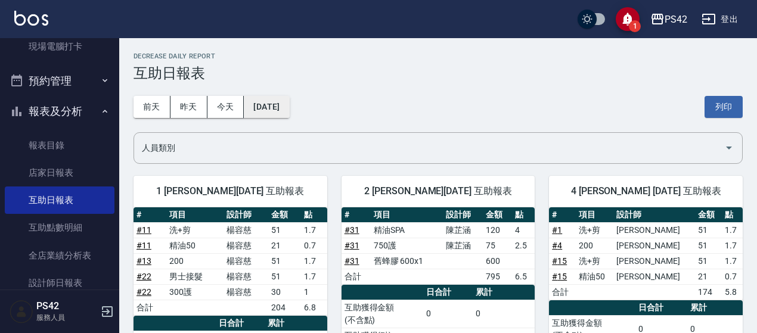
click at [289, 108] on button "[DATE]" at bounding box center [266, 107] width 45 height 22
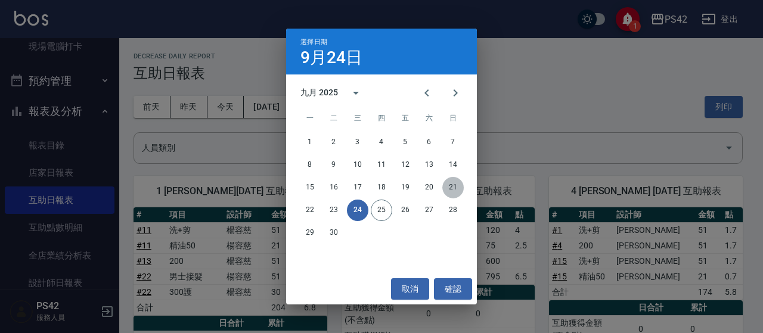
click at [457, 191] on button "21" at bounding box center [452, 187] width 21 height 21
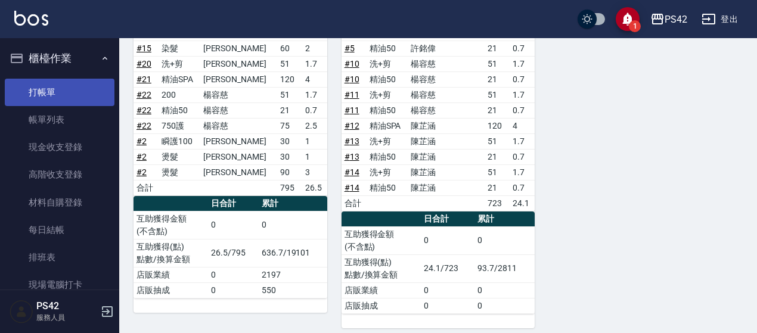
click at [34, 96] on link "打帳單" at bounding box center [60, 92] width 110 height 27
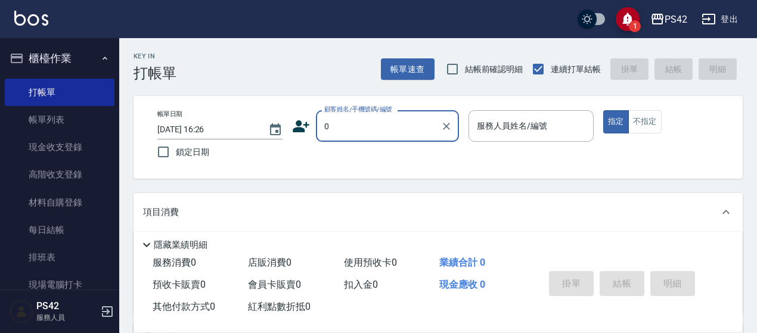
type input "無名字/01/null"
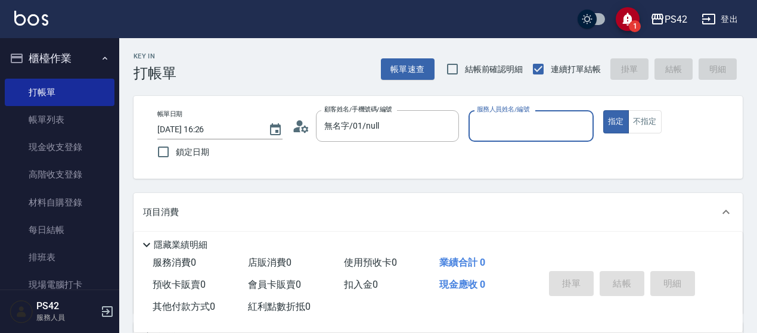
type input "8"
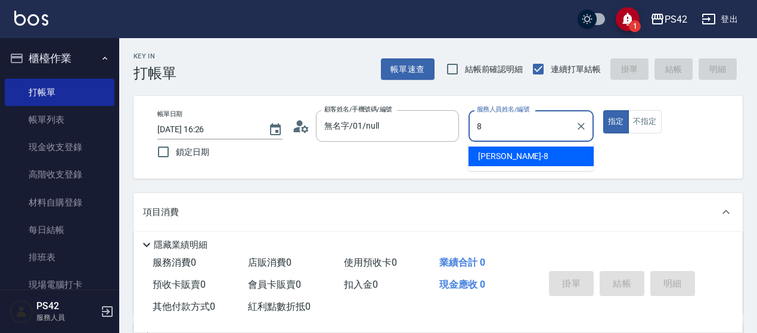
type input "無名字/0/null"
type input "[PERSON_NAME]-8"
type button "true"
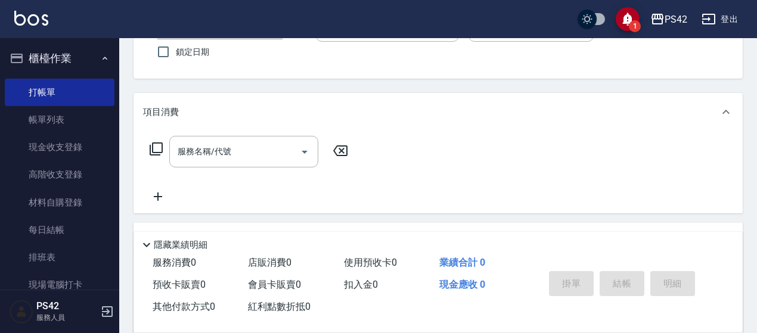
scroll to position [119, 0]
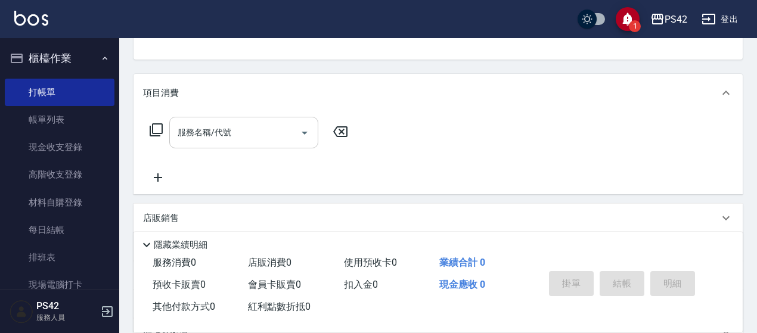
click at [235, 121] on div "服務名稱/代號" at bounding box center [243, 133] width 149 height 32
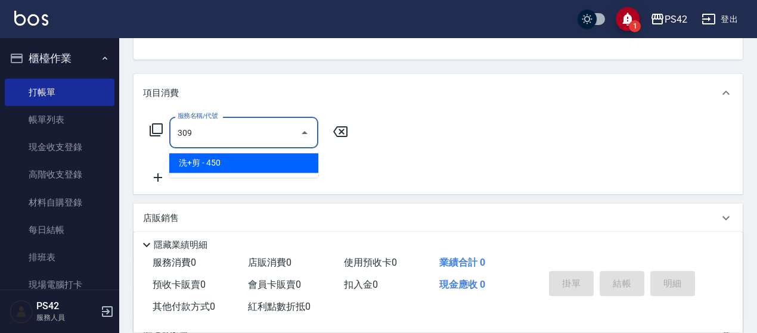
type input "洗+剪(309)"
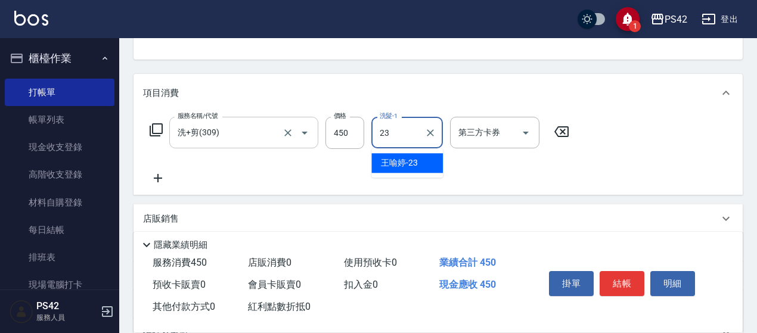
type input "[PERSON_NAME]-23"
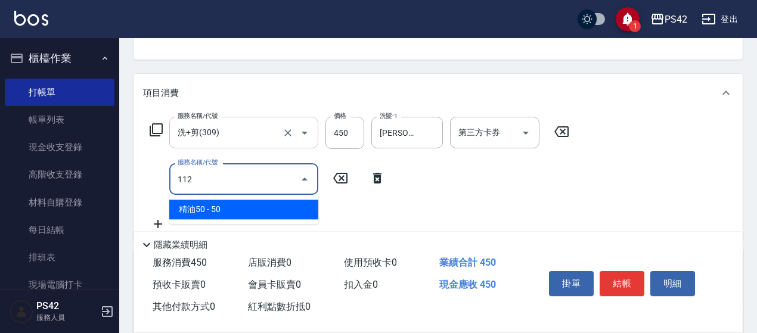
type input "精油50(112)"
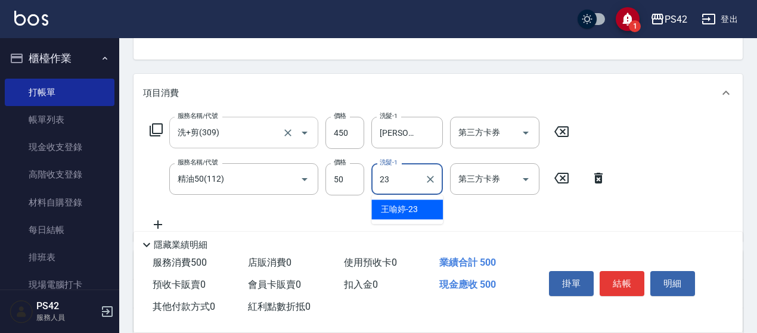
type input "[PERSON_NAME]-23"
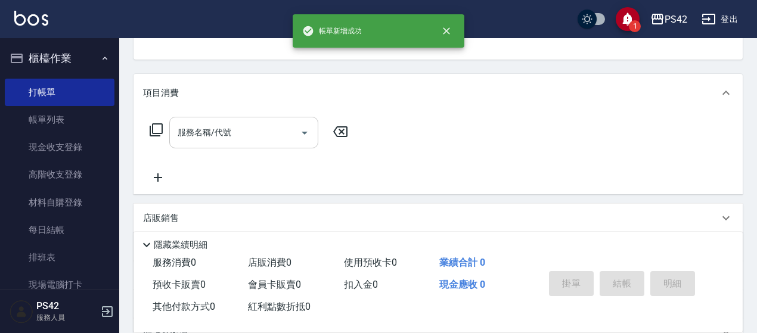
scroll to position [116, 0]
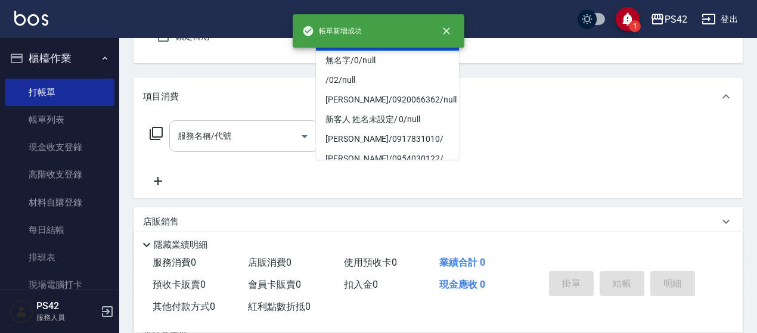
type input "無名字/01/null"
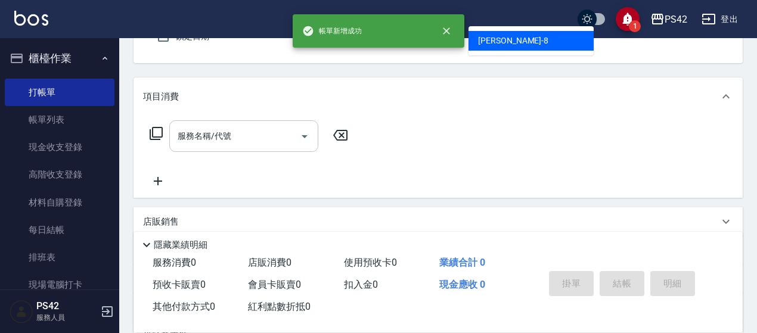
type input "[PERSON_NAME]-8"
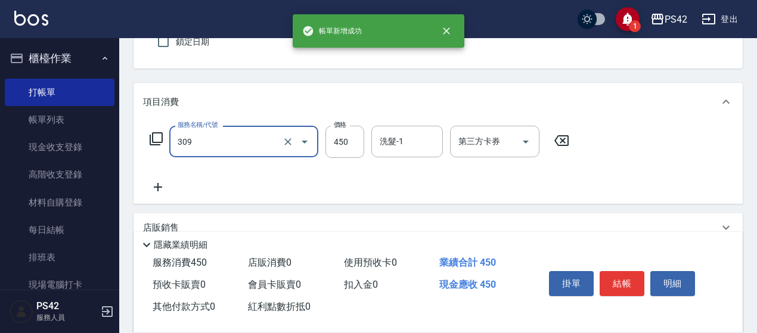
type input "洗+剪(309)"
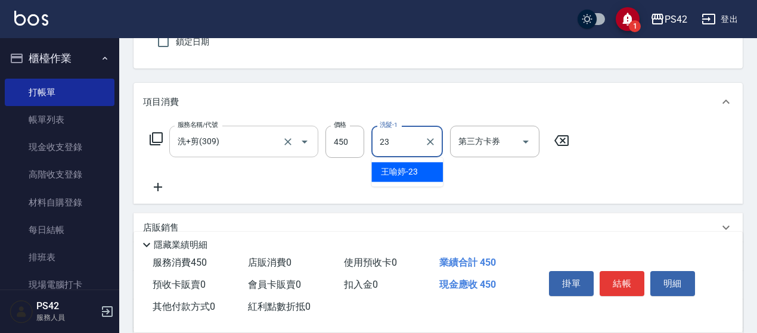
type input "[PERSON_NAME]-23"
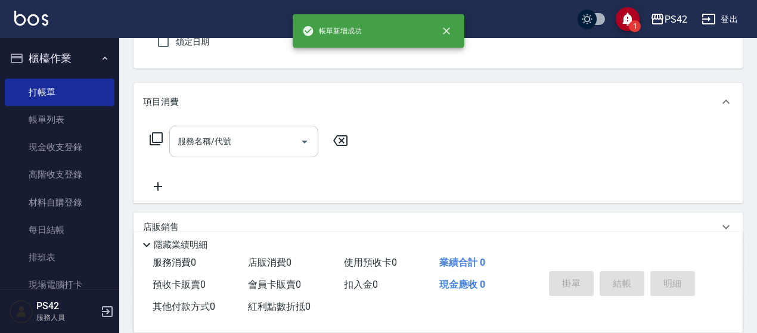
type input "無名字/01/null"
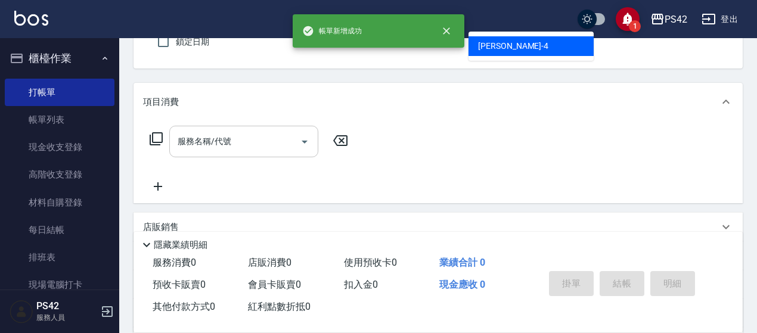
type input "[PERSON_NAME]-4"
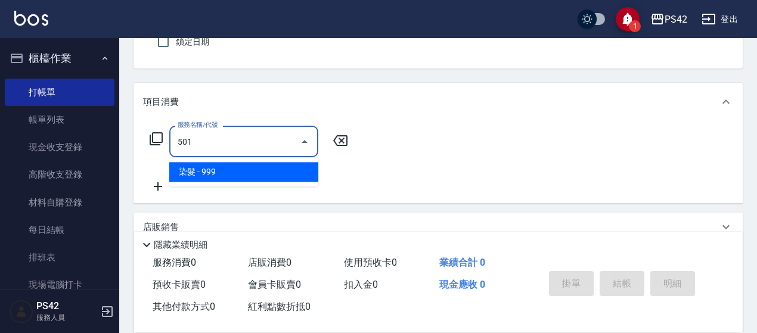
type input "染髮(501)"
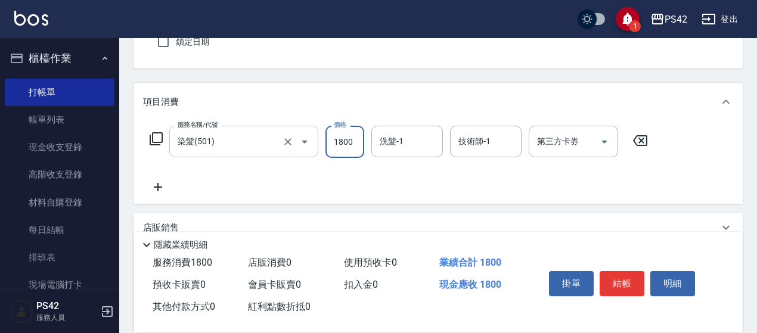
type input "1800"
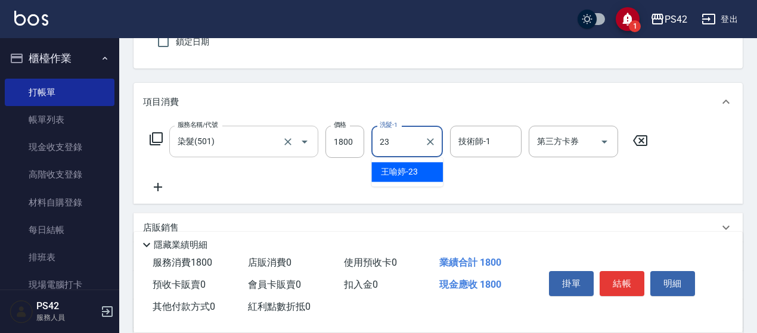
type input "[PERSON_NAME]-23"
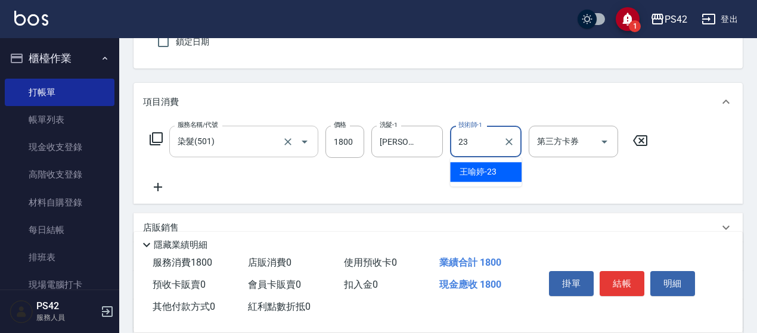
type input "[PERSON_NAME]-23"
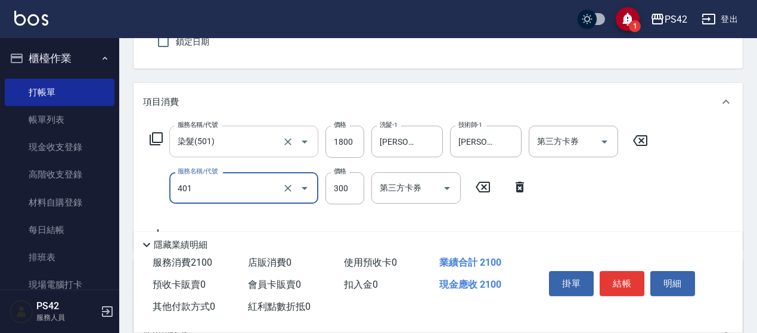
type input "300護(401)"
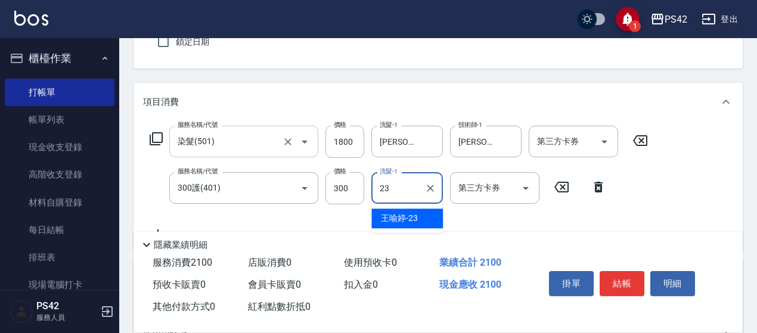
type input "[PERSON_NAME]-23"
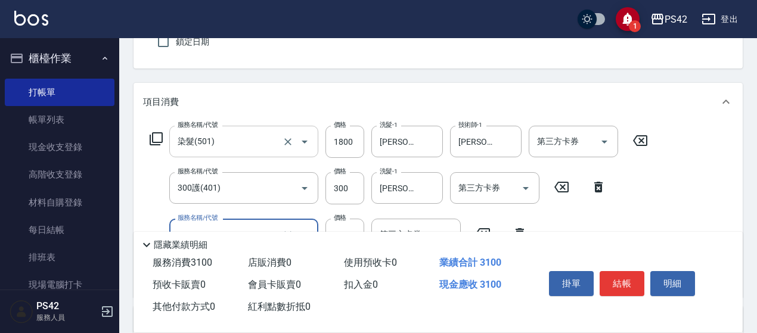
type input "1000護(404)"
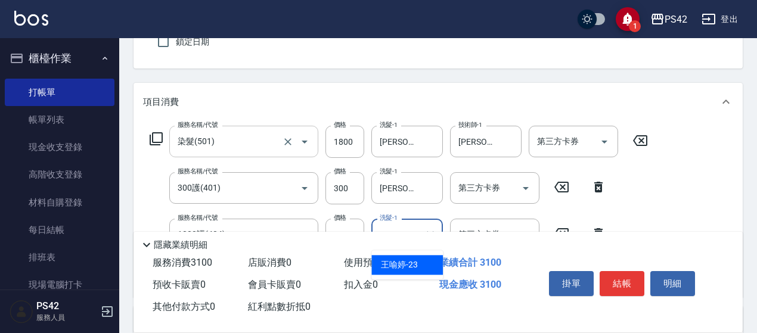
type input "[PERSON_NAME]-23"
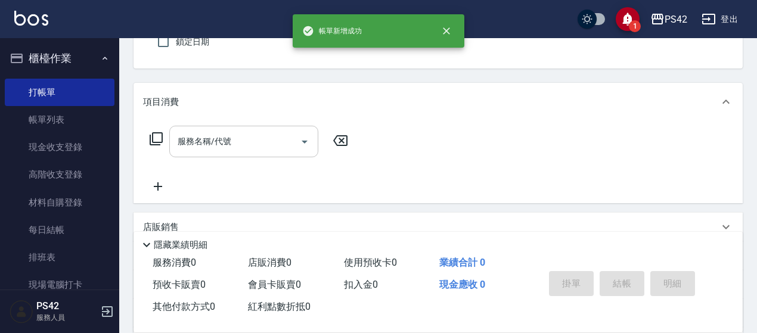
type input "無名字/01/null"
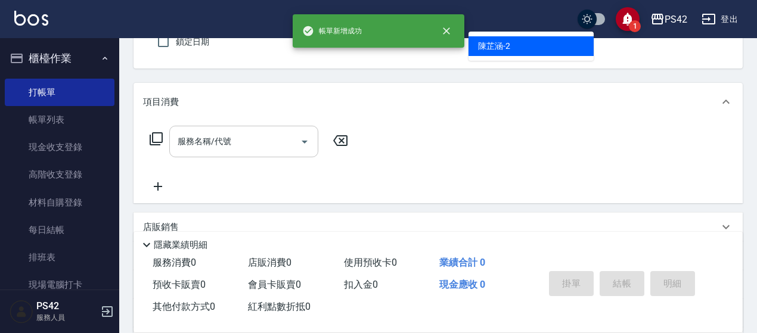
type input "[PERSON_NAME]-2"
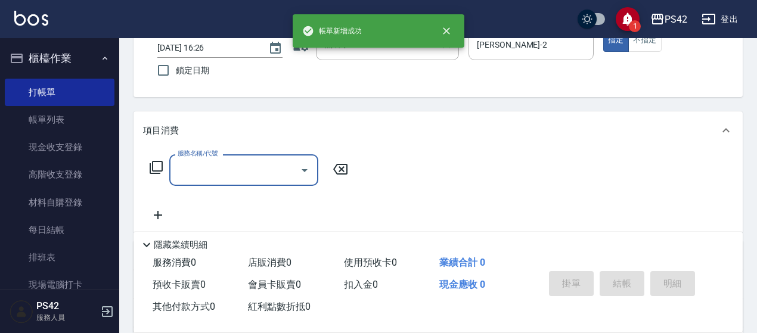
scroll to position [0, 0]
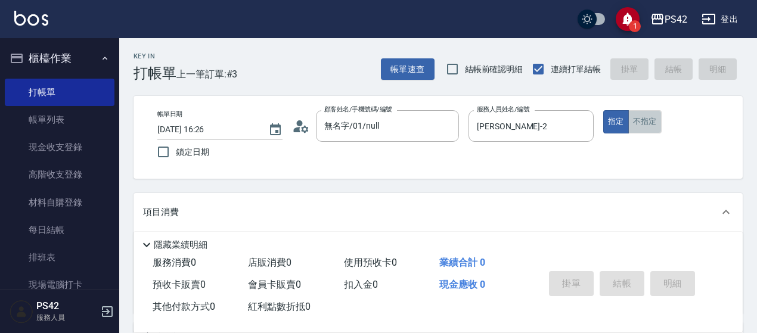
click at [633, 118] on button "不指定" at bounding box center [644, 121] width 33 height 23
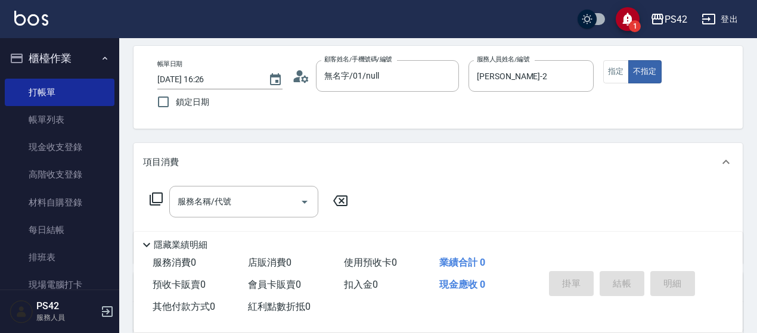
scroll to position [119, 0]
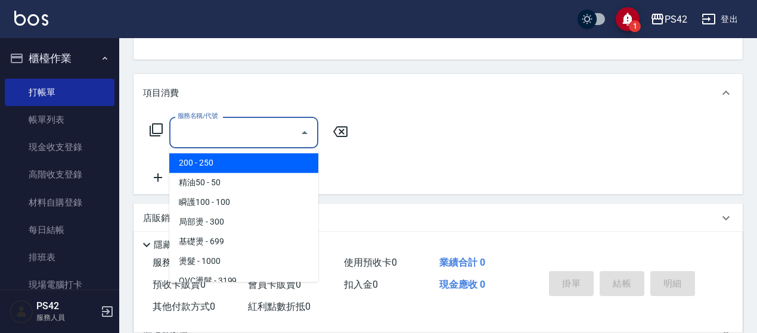
click at [246, 125] on input "服務名稱/代號" at bounding box center [235, 132] width 120 height 21
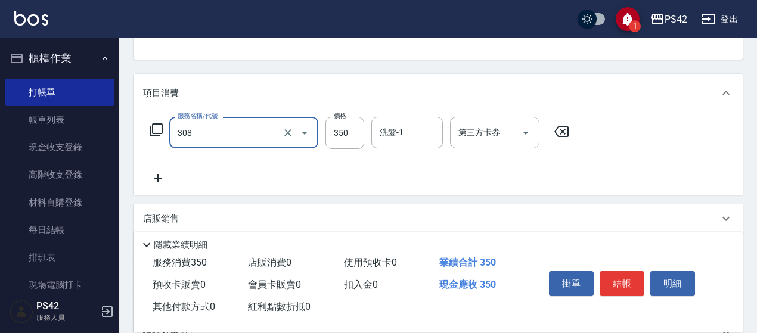
type input "洗+剪(308)"
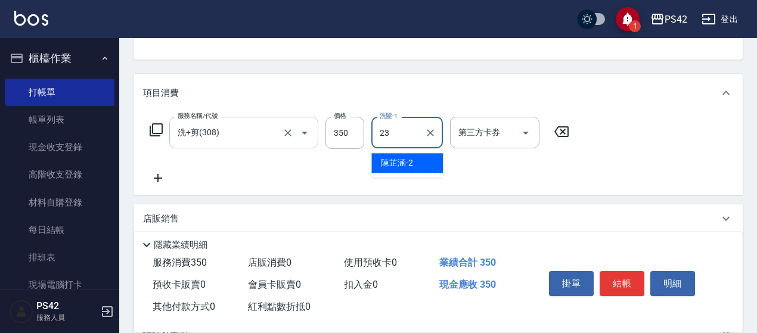
type input "[PERSON_NAME]-23"
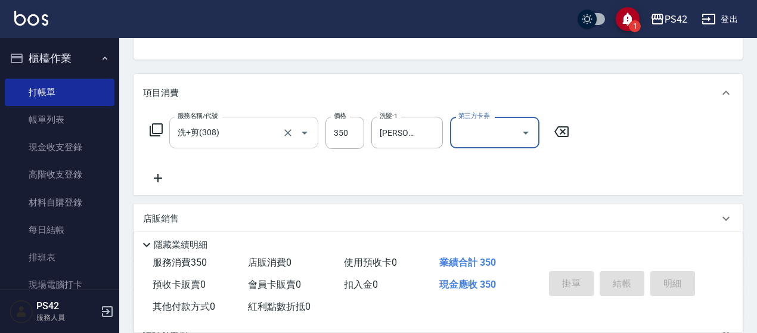
type input "[DATE] 16:27"
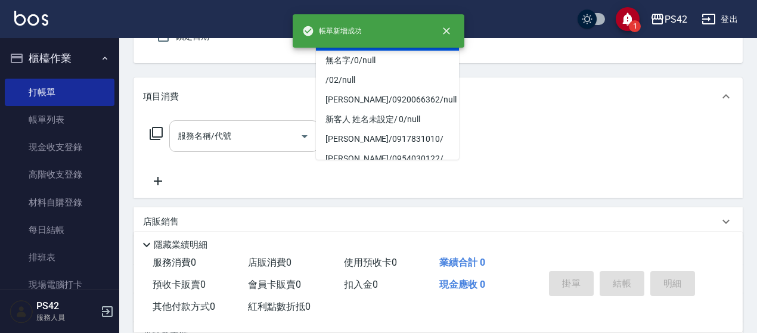
type input "無名字/01/null"
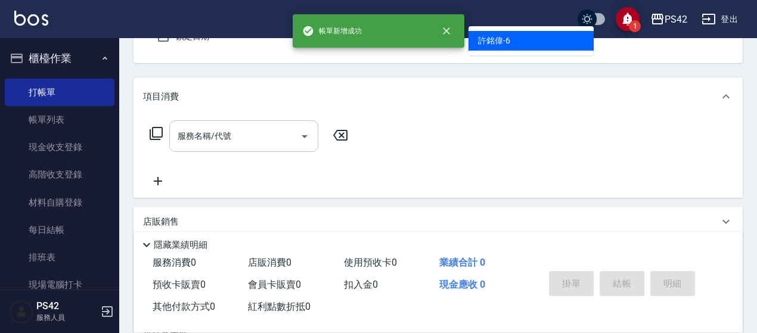
type input "[PERSON_NAME]-6"
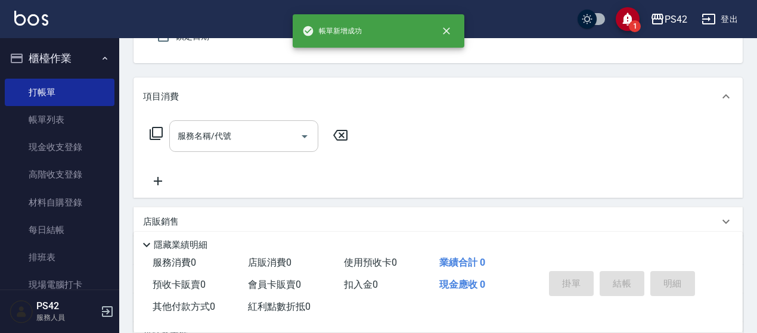
scroll to position [110, 0]
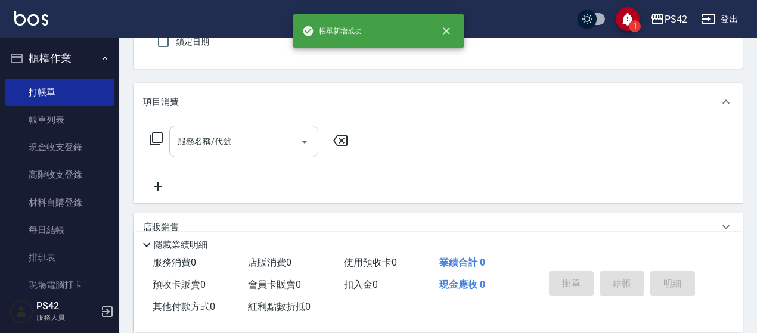
type button "false"
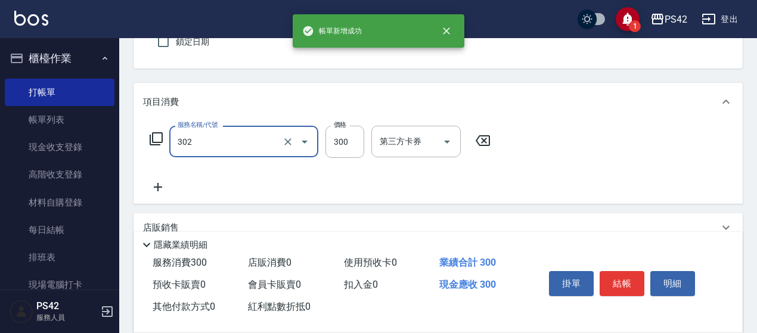
type input "剪髮(302)"
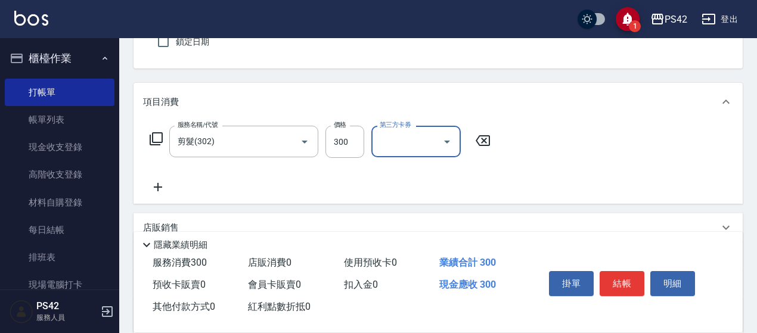
scroll to position [229, 0]
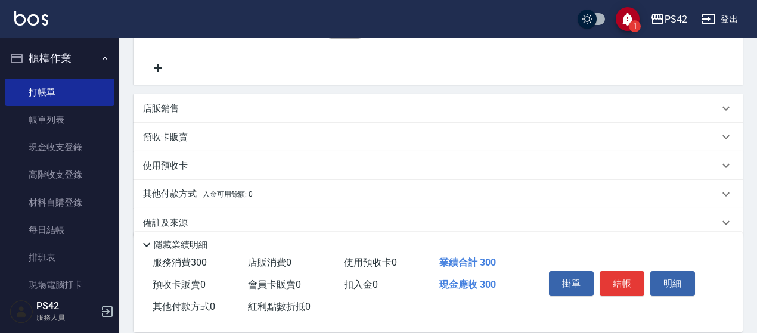
click at [221, 110] on div "店販銷售" at bounding box center [431, 108] width 576 height 13
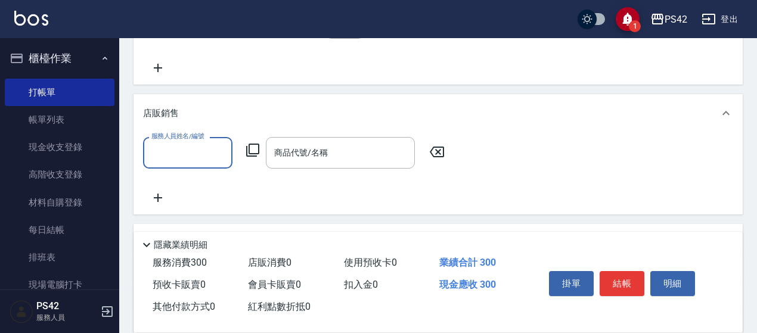
scroll to position [0, 0]
type input "[PERSON_NAME]-6"
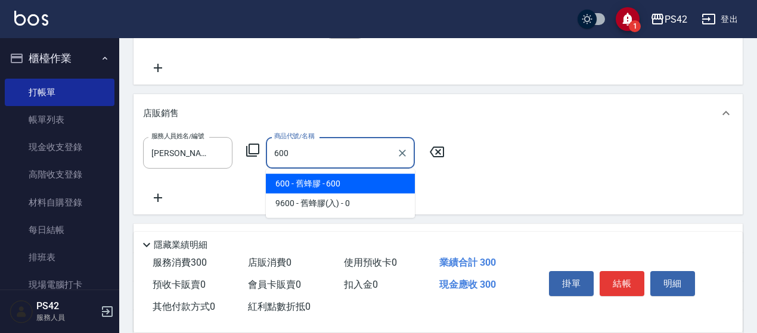
type input "舊蜂膠"
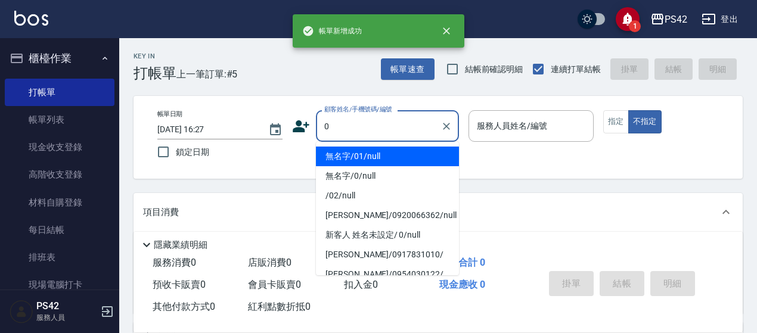
type input "無名字/01/null"
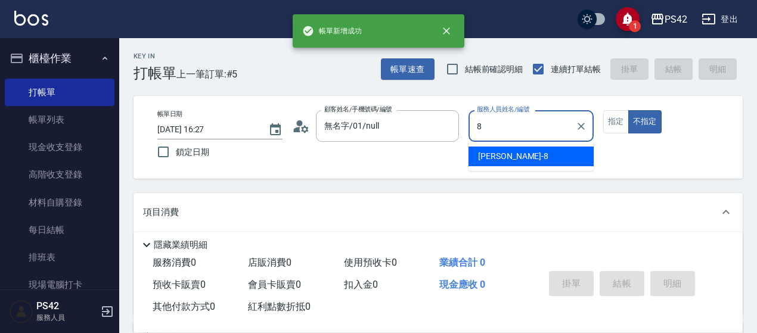
type input "[PERSON_NAME]-8"
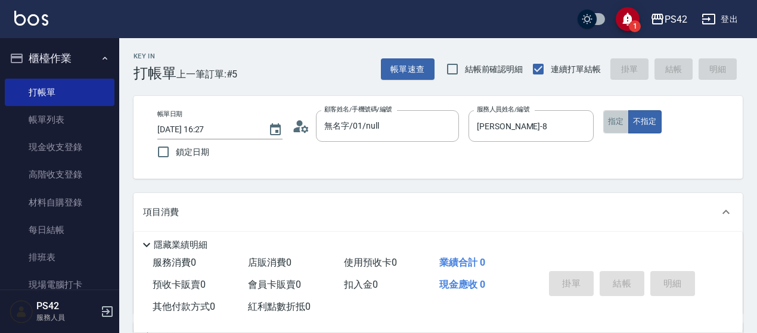
click at [617, 123] on button "指定" at bounding box center [616, 121] width 26 height 23
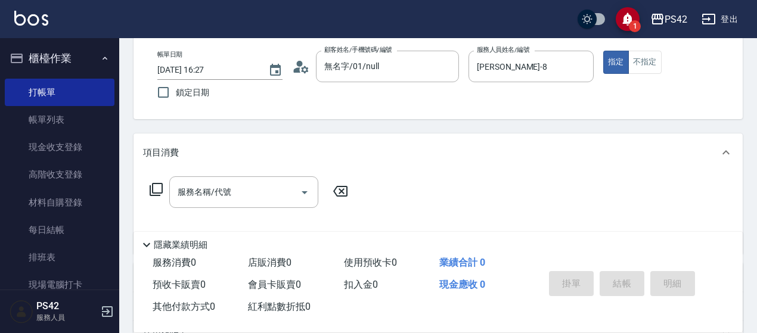
scroll to position [119, 0]
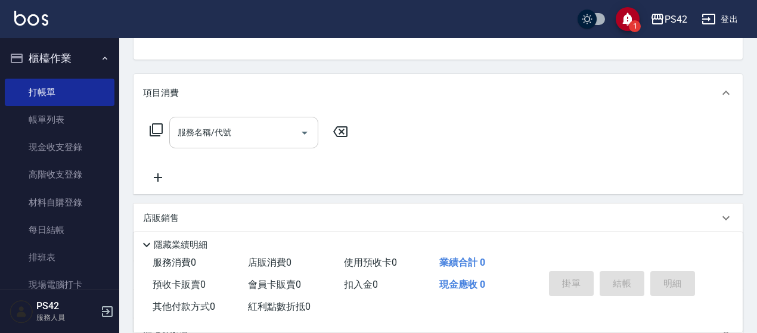
click at [261, 139] on input "服務名稱/代號" at bounding box center [235, 132] width 120 height 21
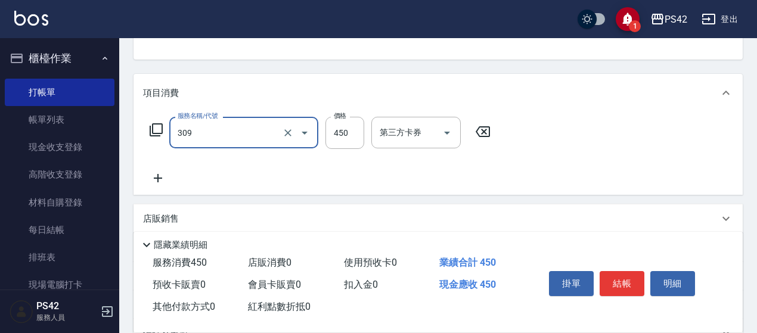
type input "洗+剪(309)"
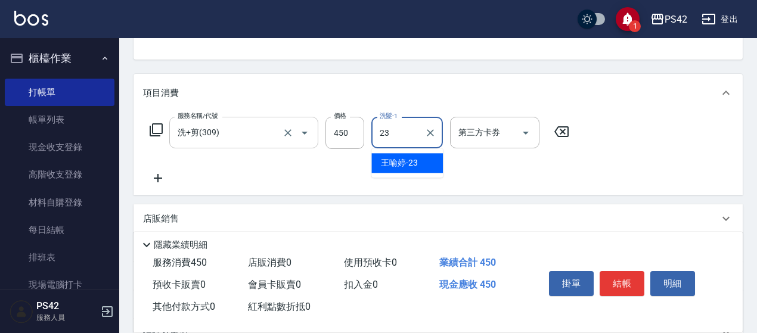
type input "[PERSON_NAME]-23"
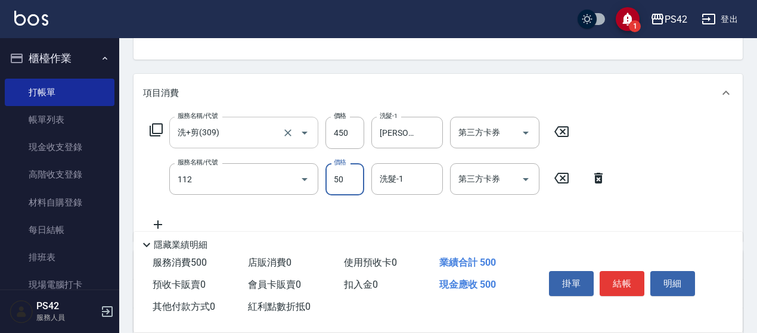
type input "精油50(112)"
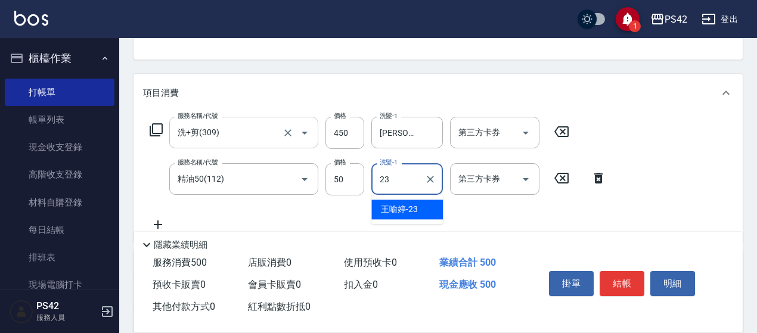
type input "[PERSON_NAME]-23"
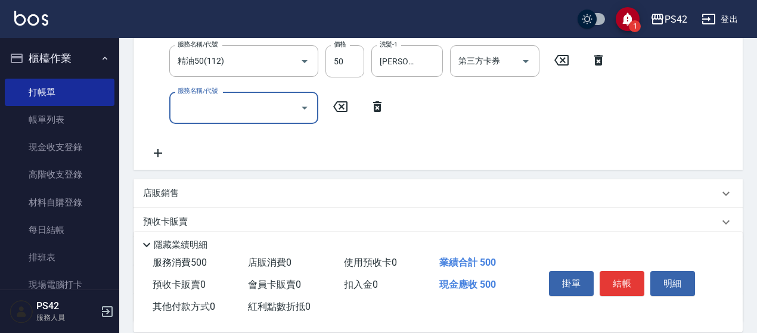
scroll to position [238, 0]
click at [181, 204] on div "店販銷售" at bounding box center [437, 192] width 609 height 29
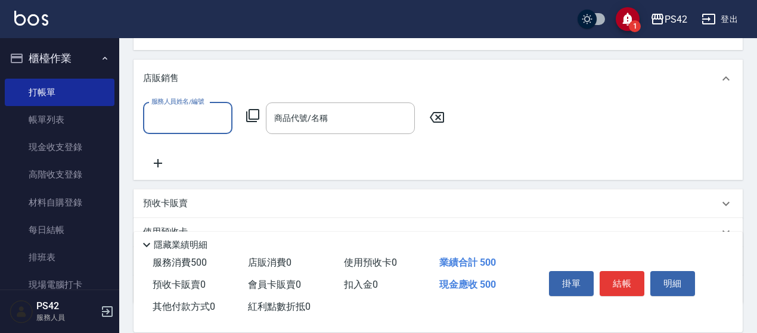
scroll to position [358, 0]
type input "[PERSON_NAME]-8"
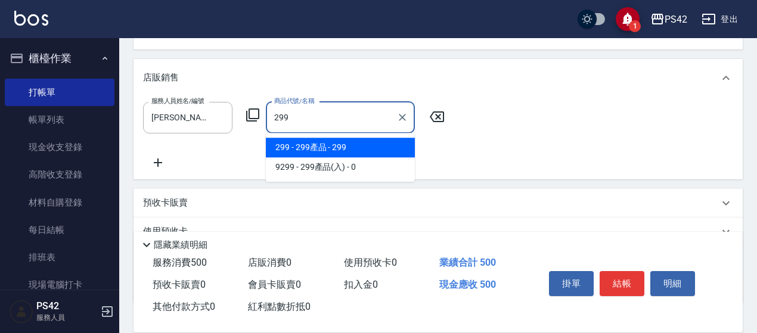
type input "299產品"
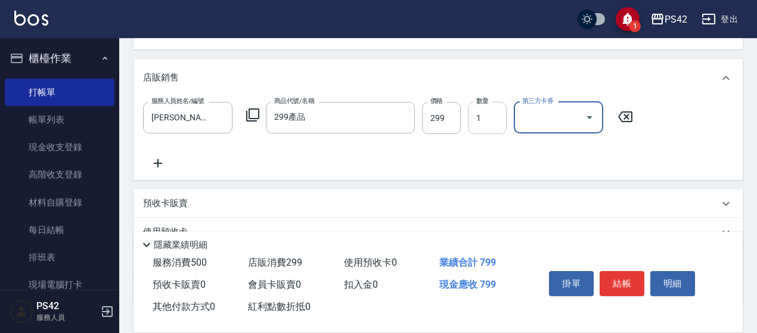
click at [491, 115] on input "1" at bounding box center [487, 118] width 39 height 32
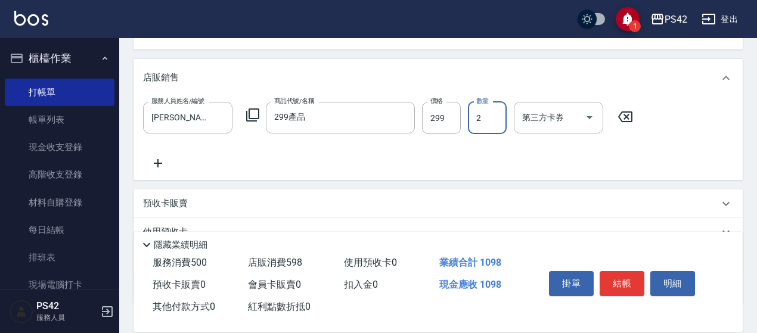
type input "2"
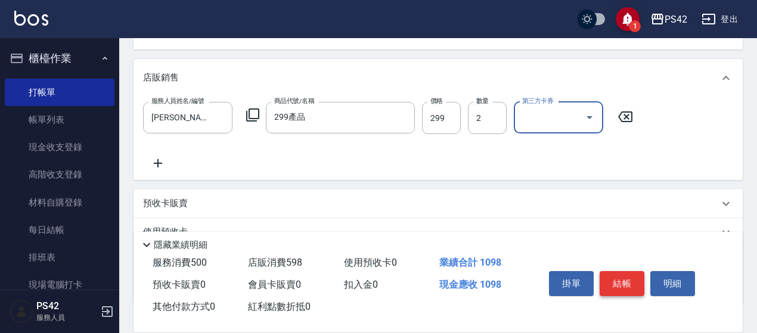
click at [619, 284] on button "結帳" at bounding box center [621, 283] width 45 height 25
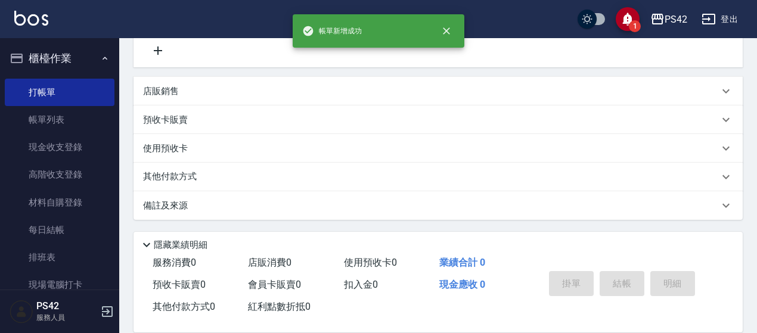
scroll to position [0, 0]
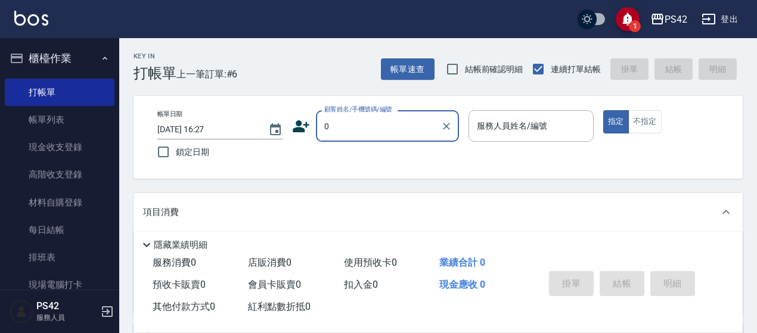
type input "無名字/01/null"
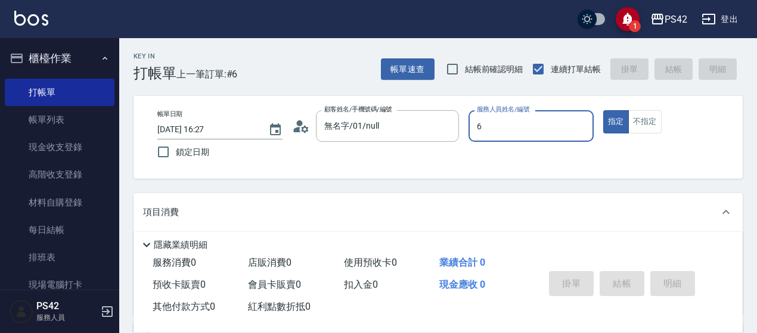
type input "[PERSON_NAME]-6"
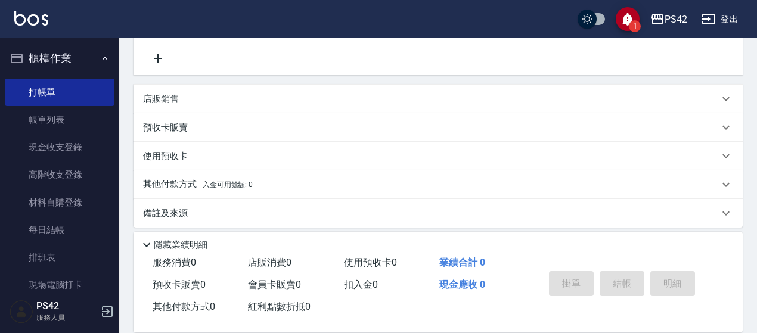
click at [204, 66] on div "服務名稱/代號 服務名稱/代號" at bounding box center [437, 34] width 609 height 82
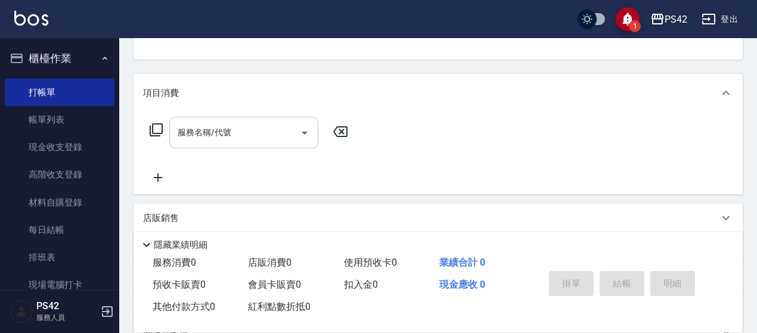
click at [186, 120] on div "服務名稱/代號" at bounding box center [243, 133] width 149 height 32
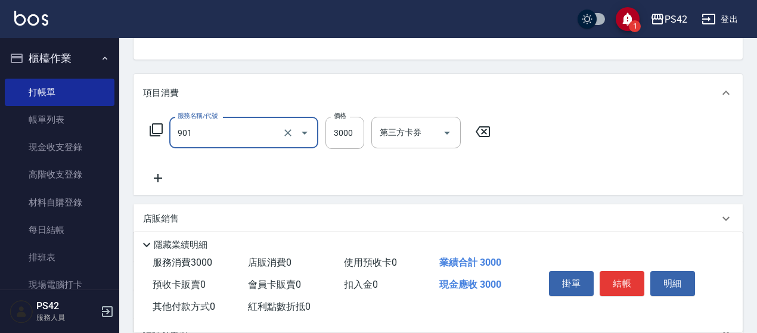
type input "儲值3000(901)"
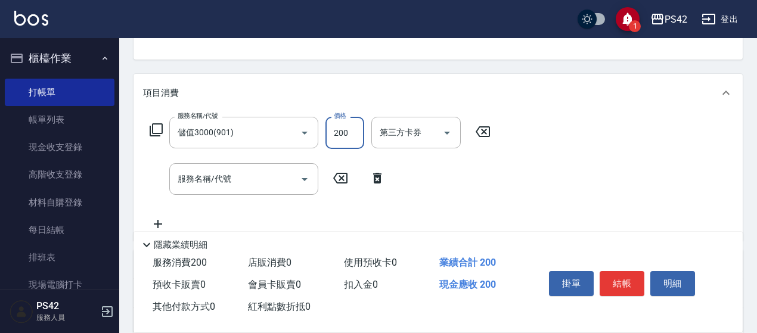
click at [351, 141] on input "200" at bounding box center [344, 133] width 39 height 32
type input "2000"
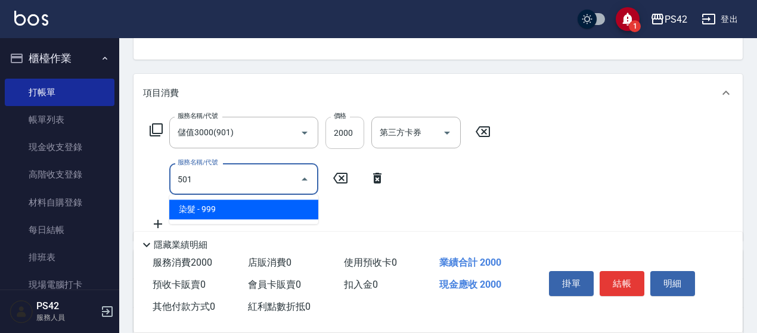
type input "染髮(501)"
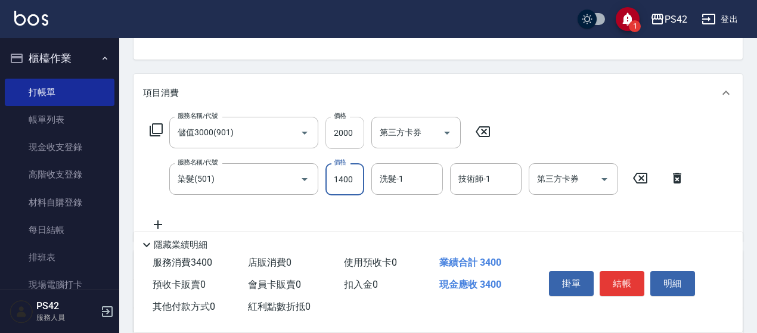
type input "1400"
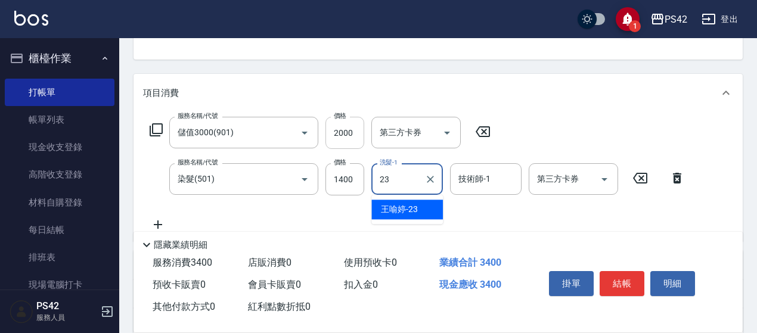
type input "[PERSON_NAME]-23"
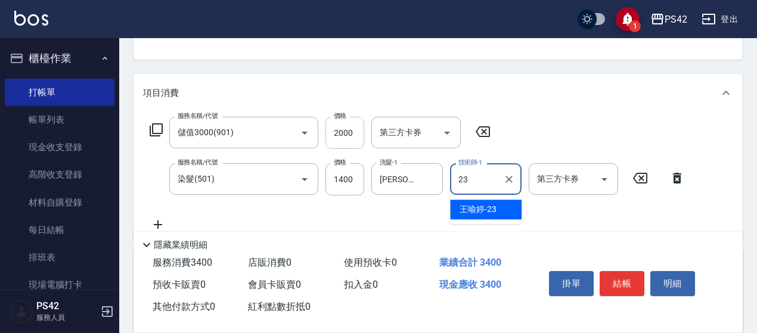
type input "[PERSON_NAME]-23"
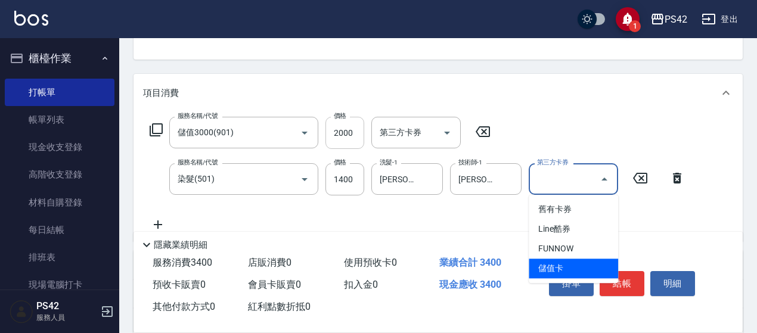
type input "儲值卡"
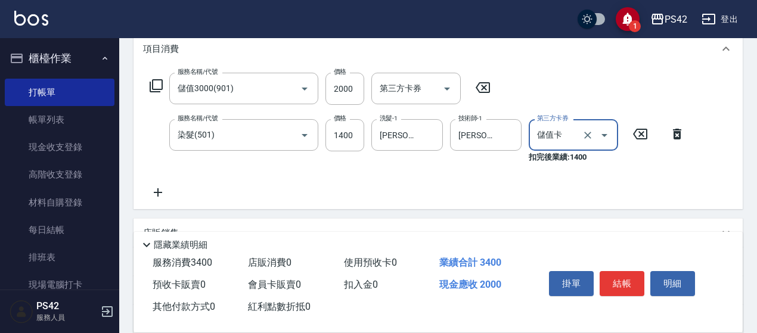
scroll to position [179, 0]
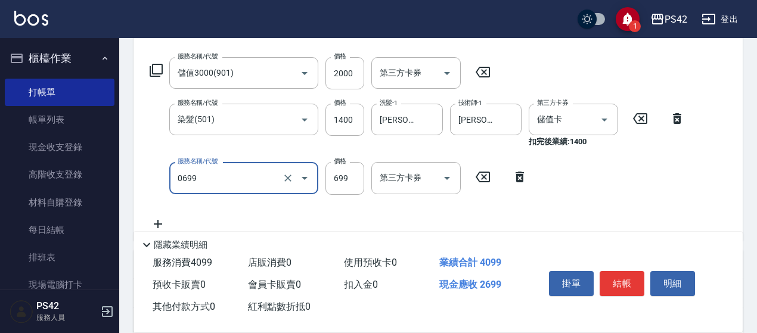
type input "精油SPA(0699)"
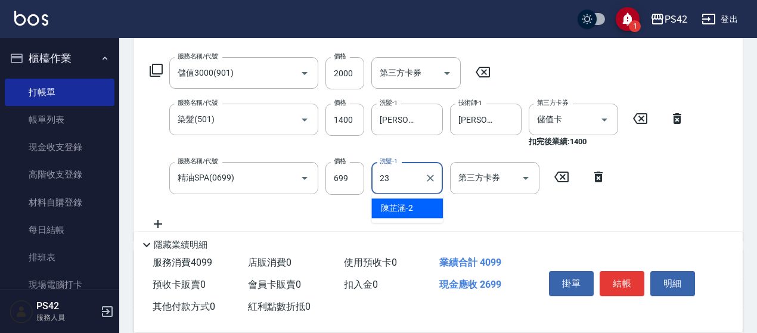
type input "[PERSON_NAME]-23"
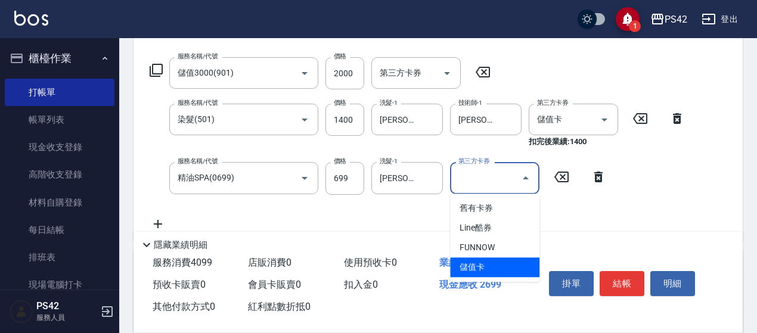
type input "儲值卡"
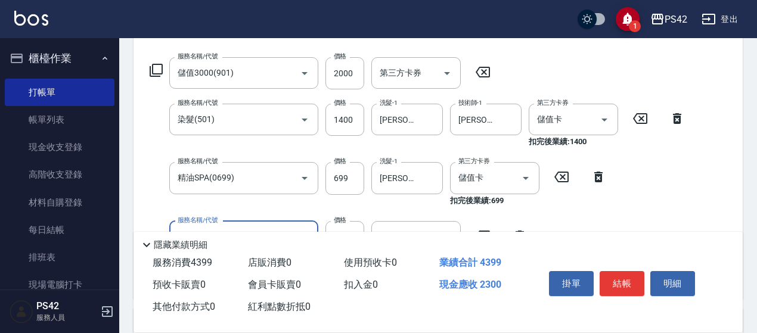
type input "300護(401)"
type input "500"
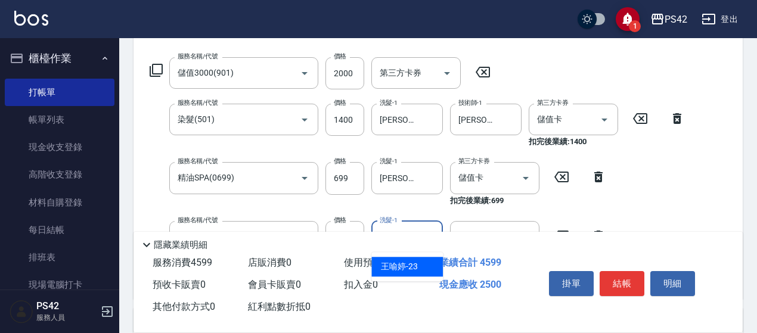
type input "[PERSON_NAME]-23"
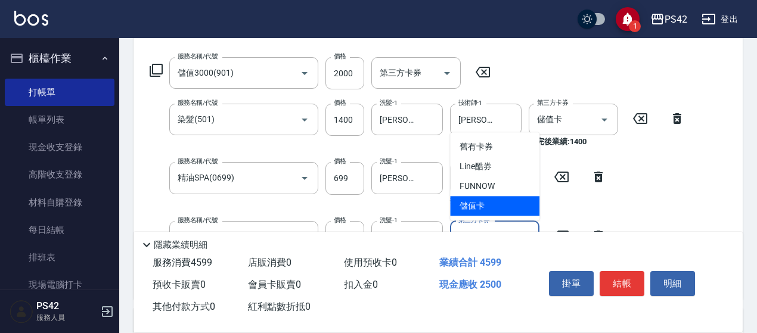
type input "儲值卡"
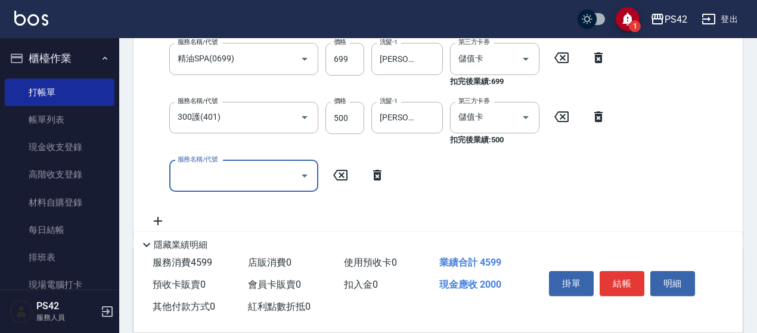
scroll to position [307, 0]
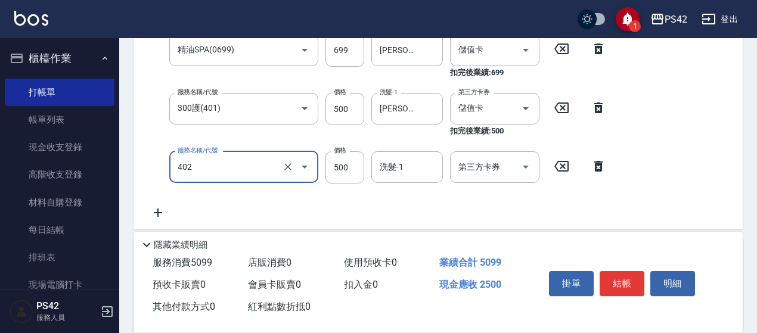
type input "500護(402)"
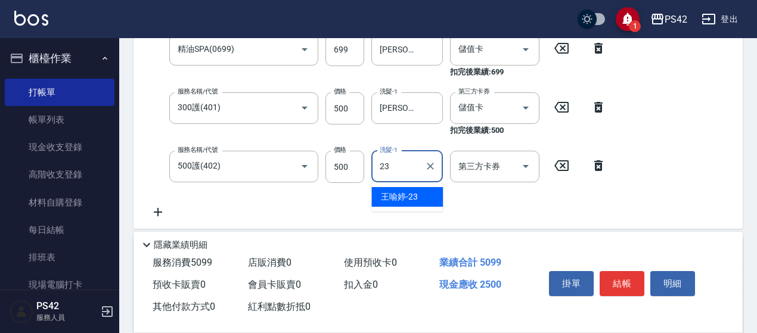
type input "[PERSON_NAME]-23"
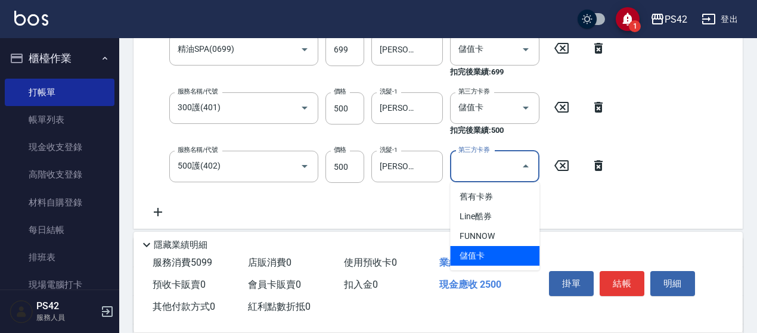
type input "儲值卡"
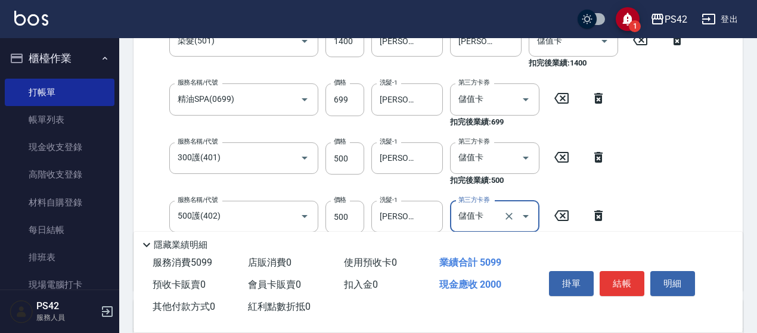
scroll to position [188, 0]
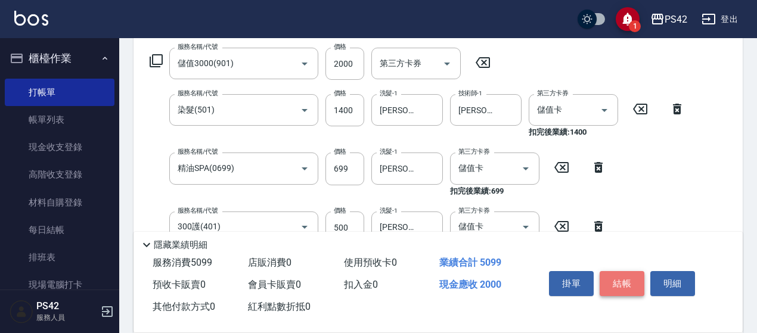
click at [624, 284] on button "結帳" at bounding box center [621, 283] width 45 height 25
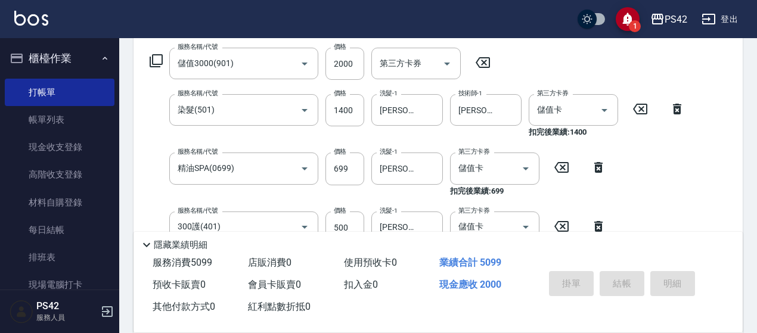
type input "[DATE] 16:28"
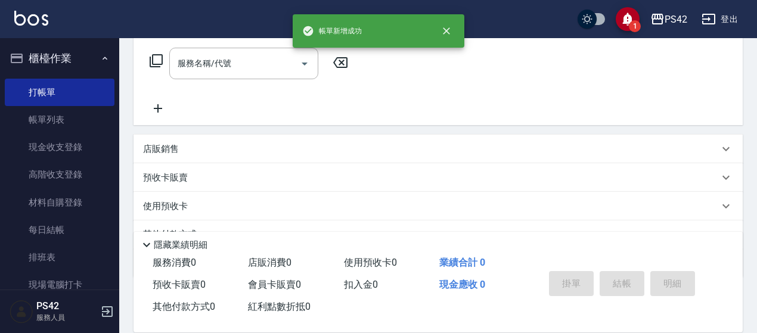
scroll to position [0, 0]
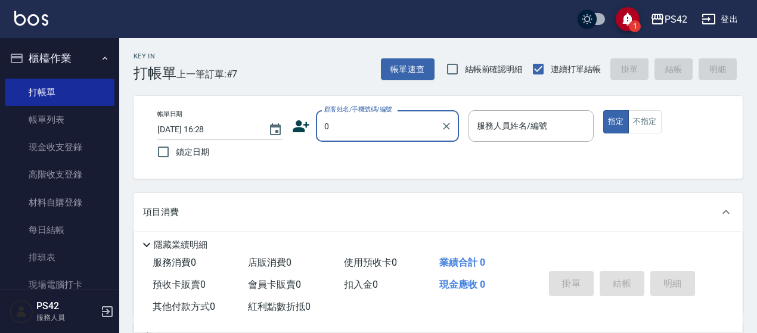
type input "無名字/01/null"
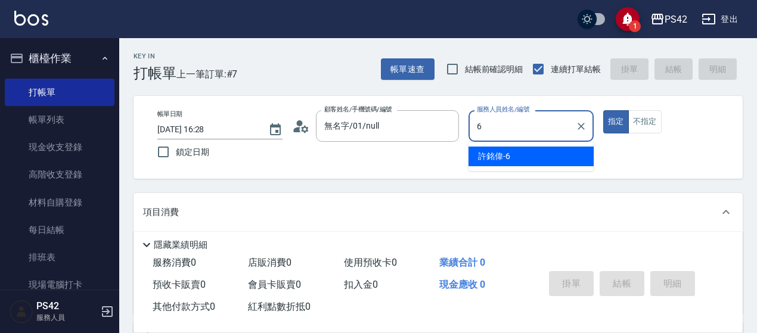
type input "[PERSON_NAME]-6"
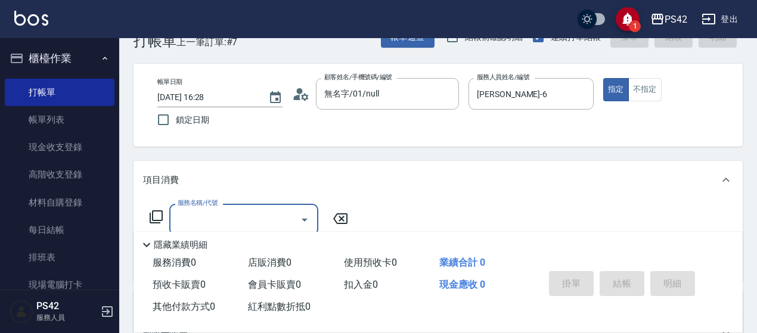
scroll to position [60, 0]
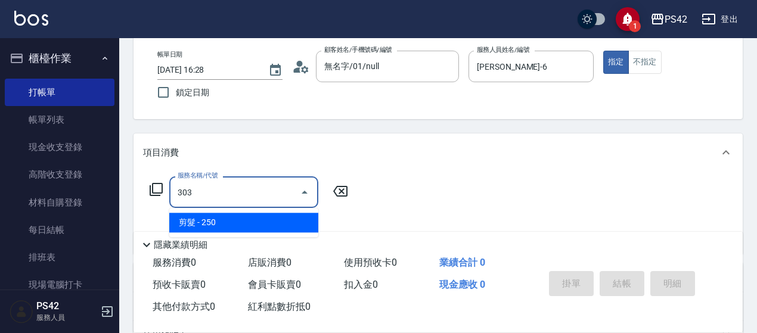
type input "剪髮(303)"
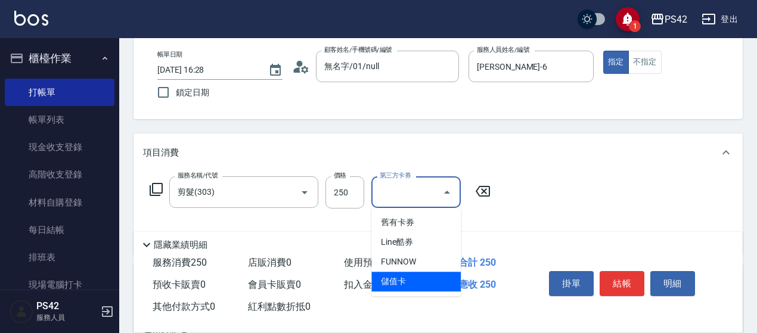
type input "儲值卡"
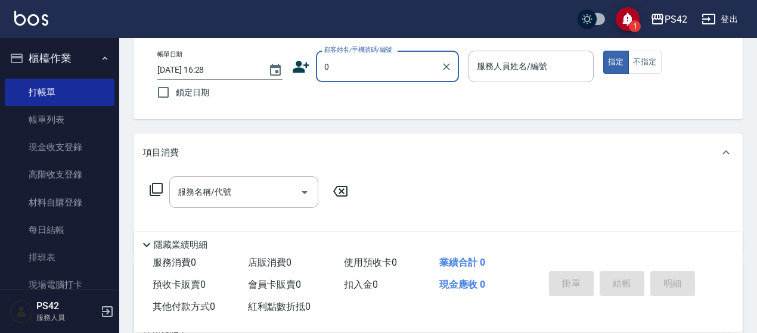
type input "無名字/01/null"
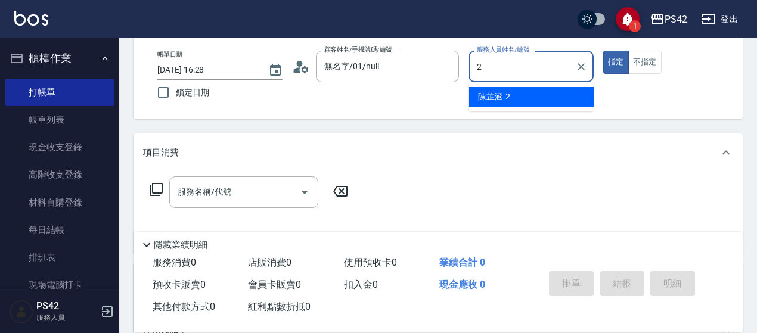
type input "[PERSON_NAME]-2"
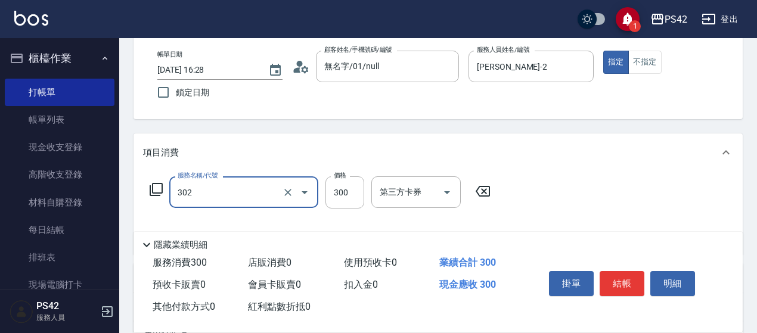
type input "剪髮(302)"
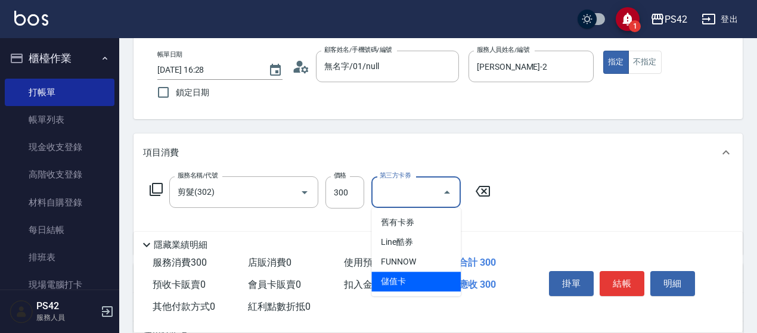
type input "儲值卡"
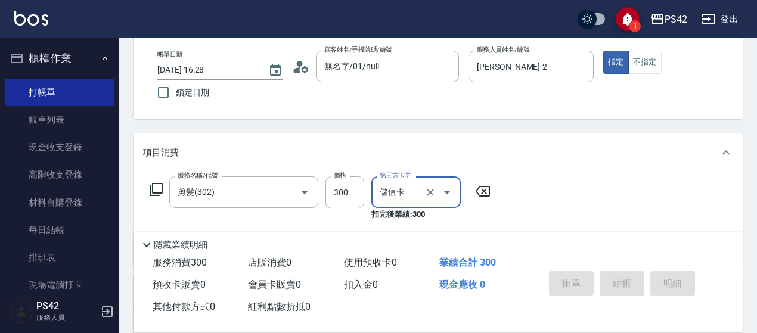
type input "[DATE] 16:29"
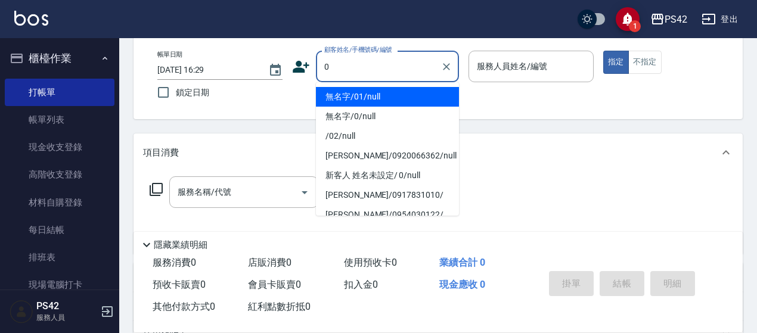
type input "無名字/01/null"
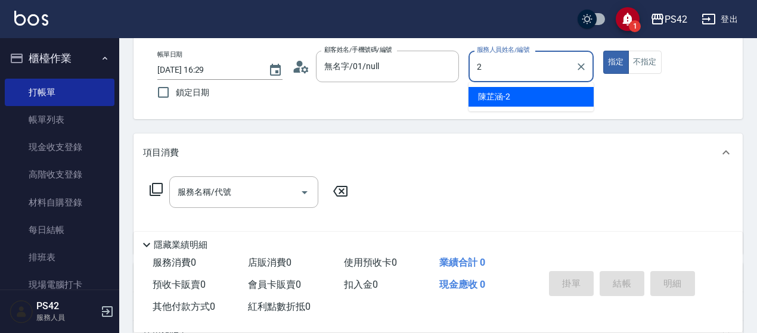
type input "[PERSON_NAME]-2"
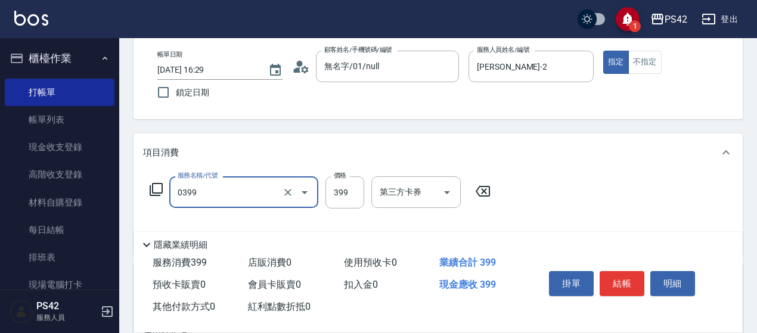
type input "海鹽399(0399)"
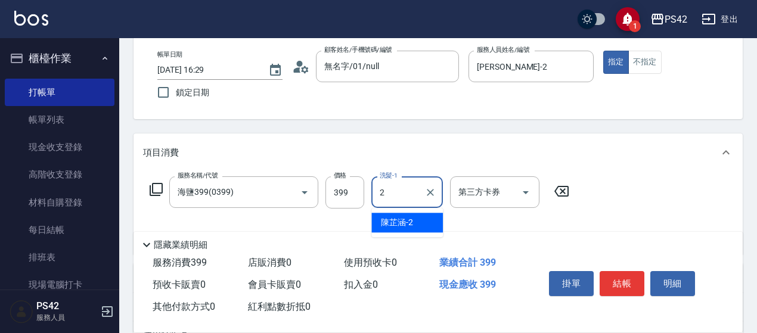
type input "[PERSON_NAME]-2"
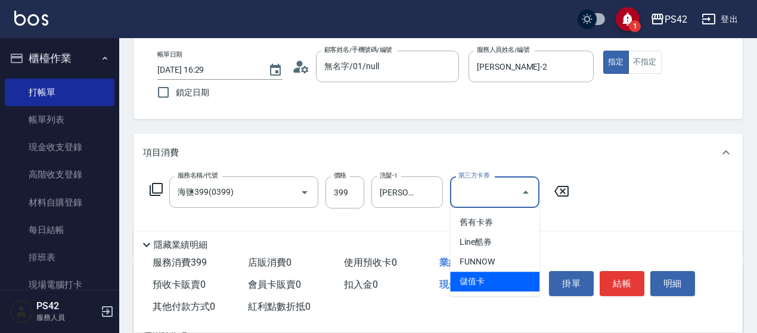
type input "儲值卡"
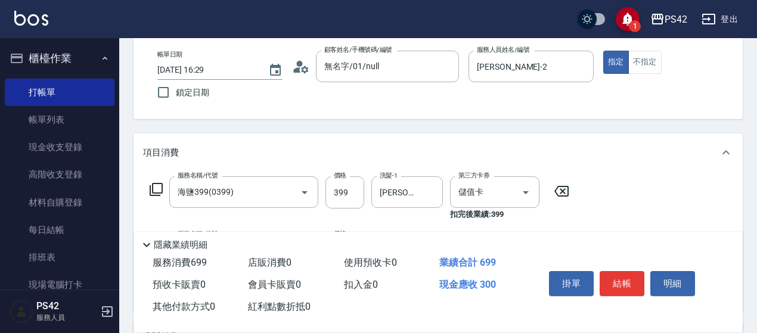
type input "剪髮(302)"
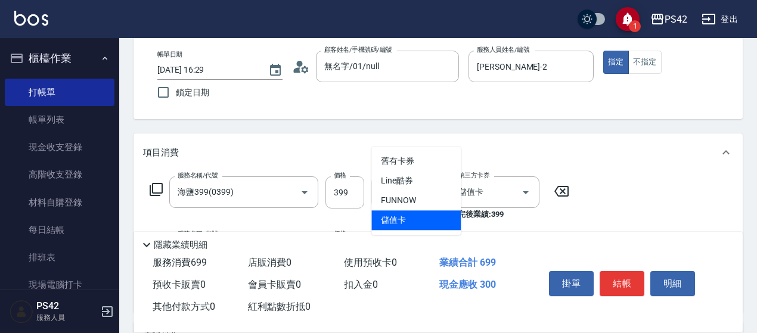
type input "儲值卡"
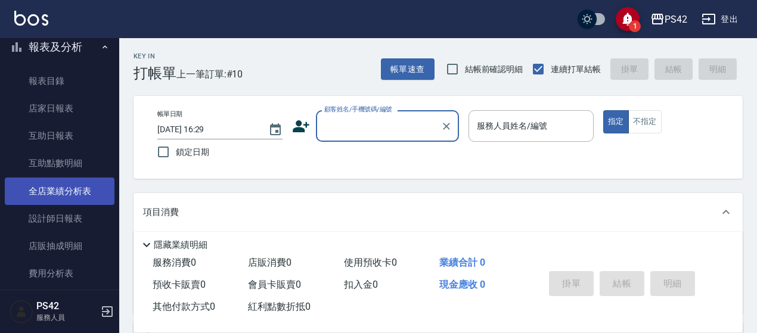
scroll to position [358, 0]
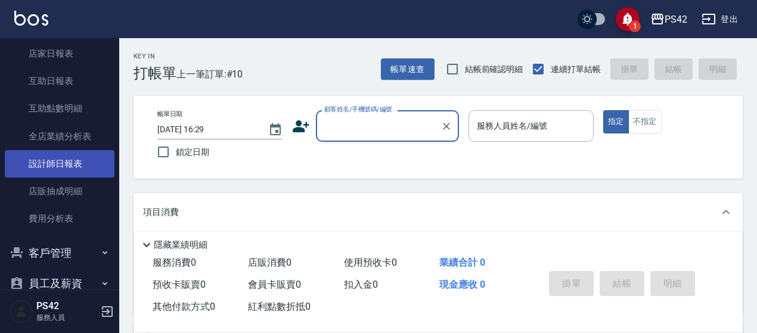
click at [57, 169] on link "設計師日報表" at bounding box center [60, 163] width 110 height 27
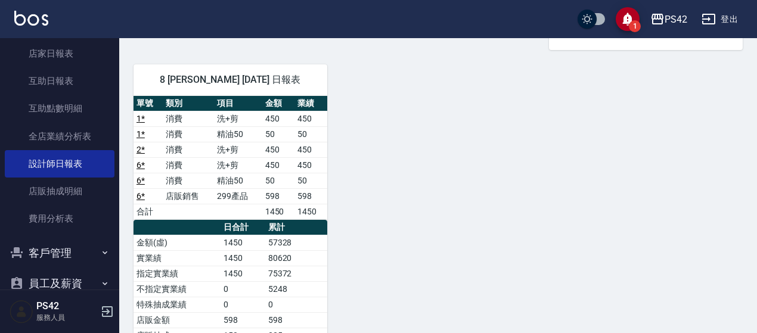
scroll to position [542, 0]
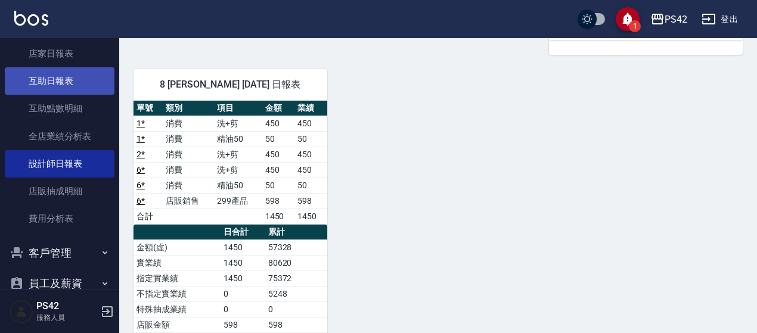
click at [75, 75] on link "互助日報表" at bounding box center [60, 80] width 110 height 27
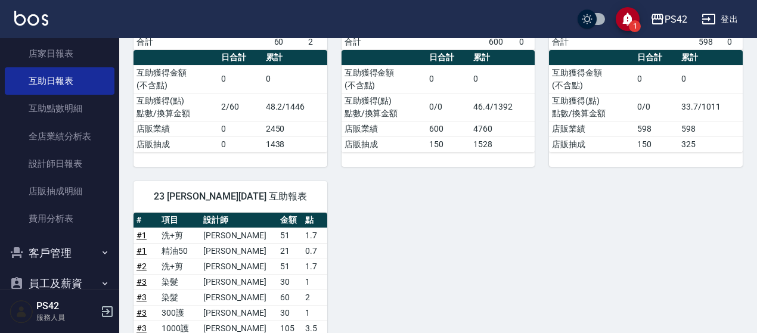
scroll to position [352, 0]
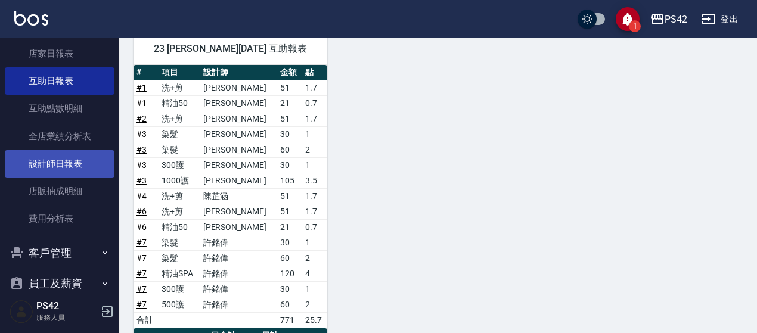
click at [61, 166] on link "設計師日報表" at bounding box center [60, 163] width 110 height 27
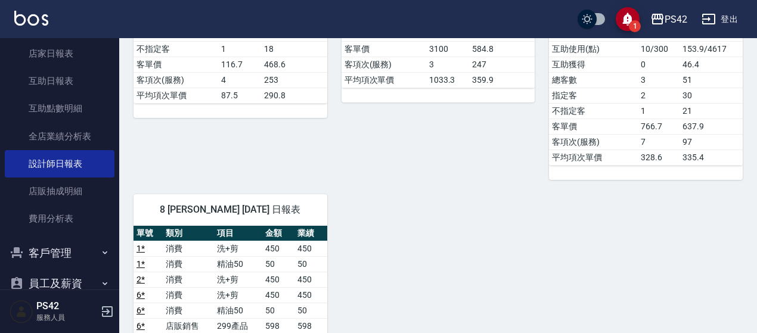
scroll to position [417, 0]
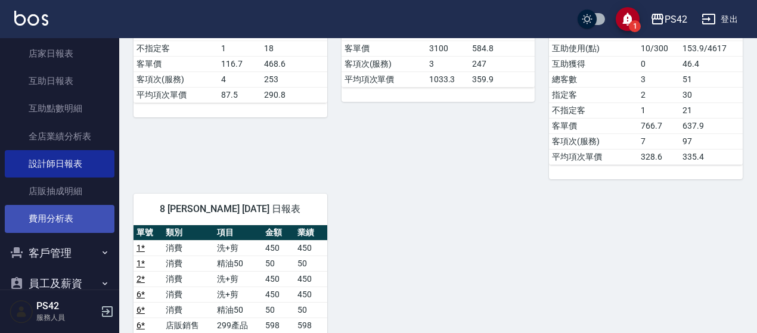
click at [71, 216] on link "費用分析表" at bounding box center [60, 218] width 110 height 27
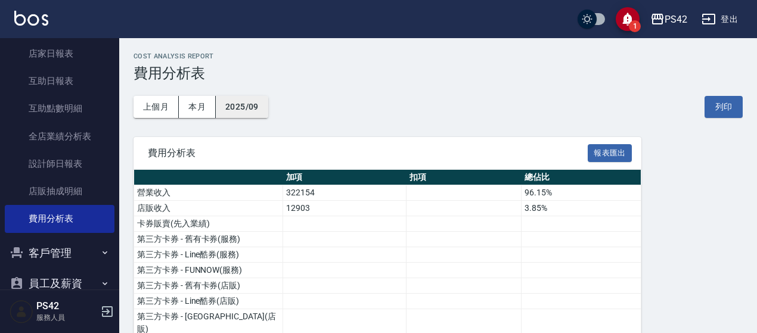
click at [253, 110] on button "2025/09" at bounding box center [242, 107] width 52 height 22
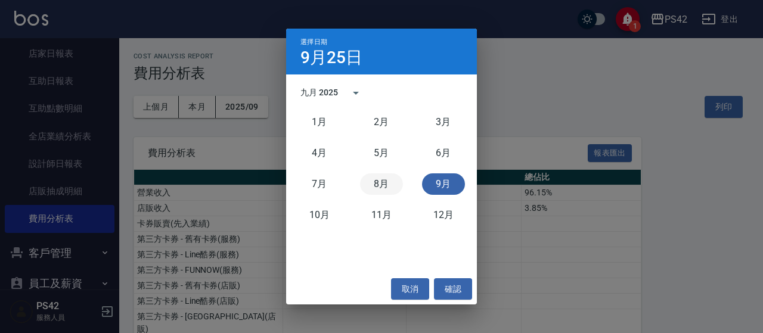
click at [375, 182] on button "8月" at bounding box center [381, 183] width 43 height 21
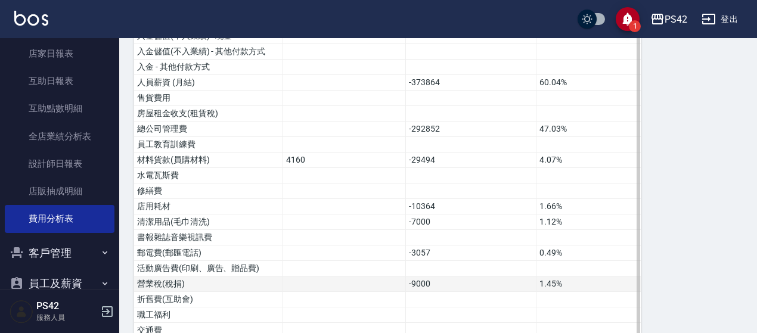
scroll to position [536, 0]
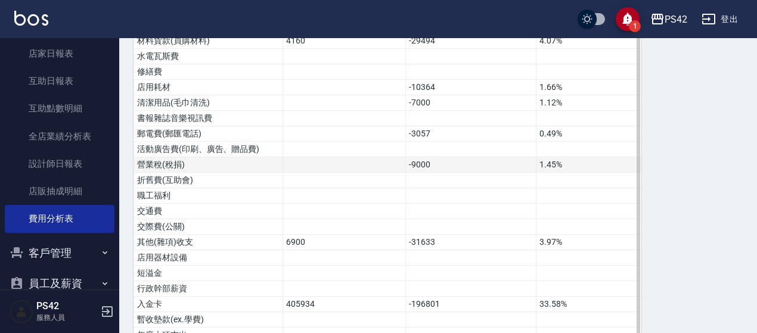
click at [424, 157] on td "-9000" at bounding box center [471, 164] width 131 height 15
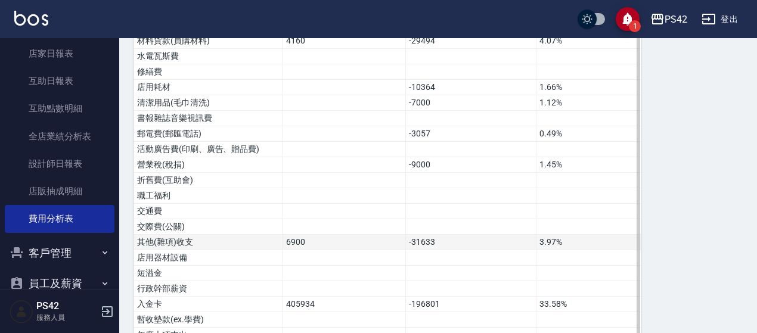
click at [437, 235] on td "-31633" at bounding box center [471, 242] width 131 height 15
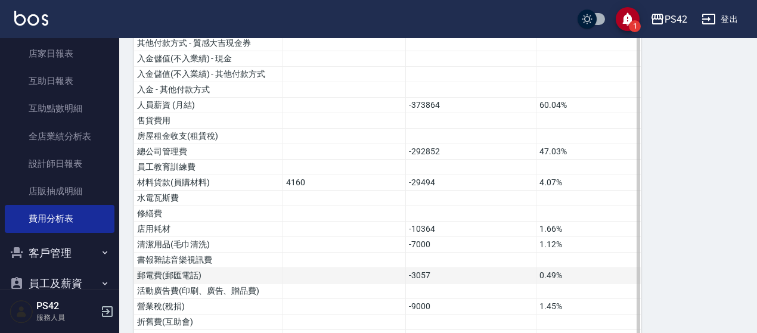
scroll to position [275, 0]
